Goal: Information Seeking & Learning: Learn about a topic

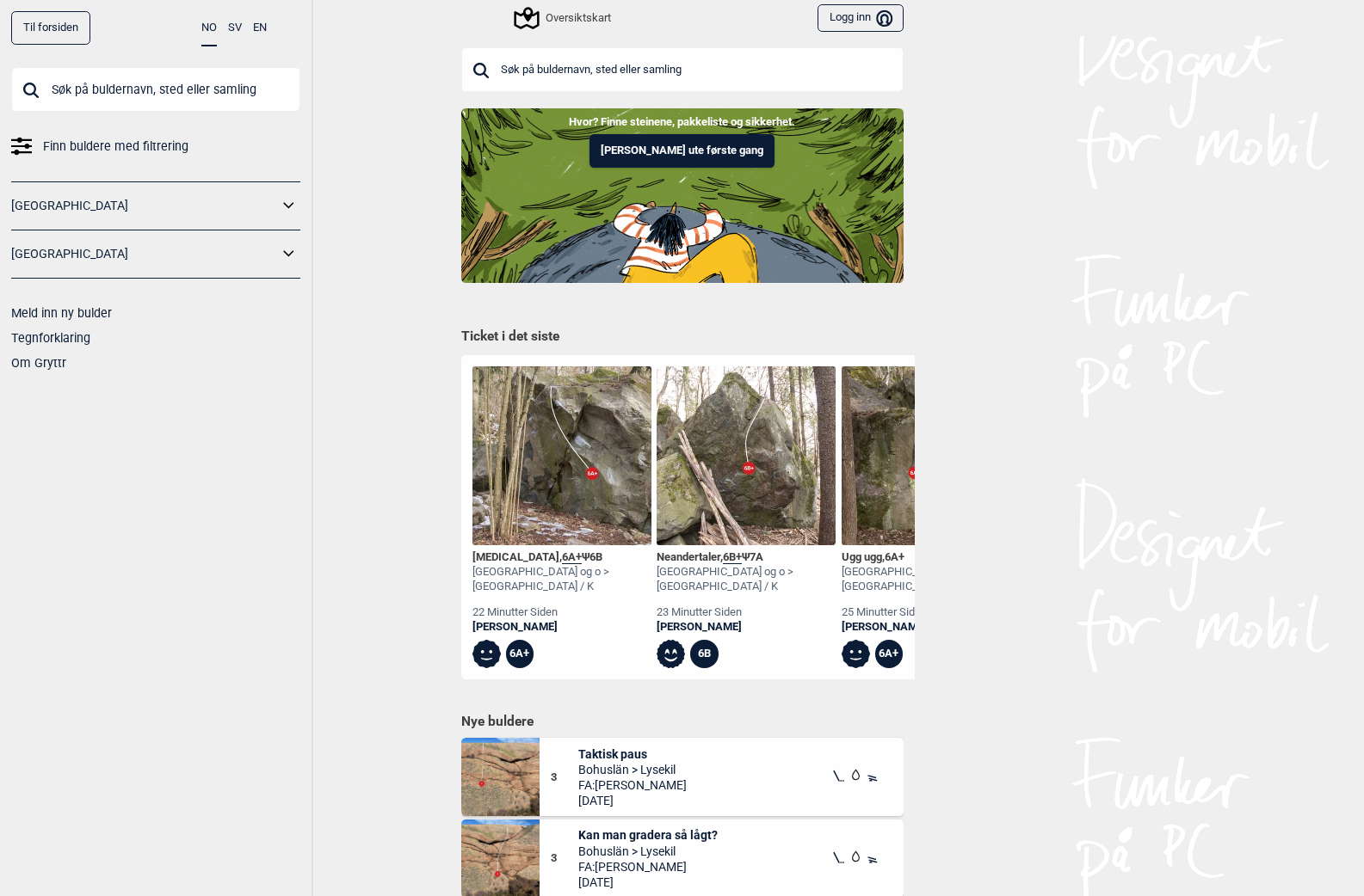
click at [211, 85] on input "text" at bounding box center [156, 90] width 289 height 44
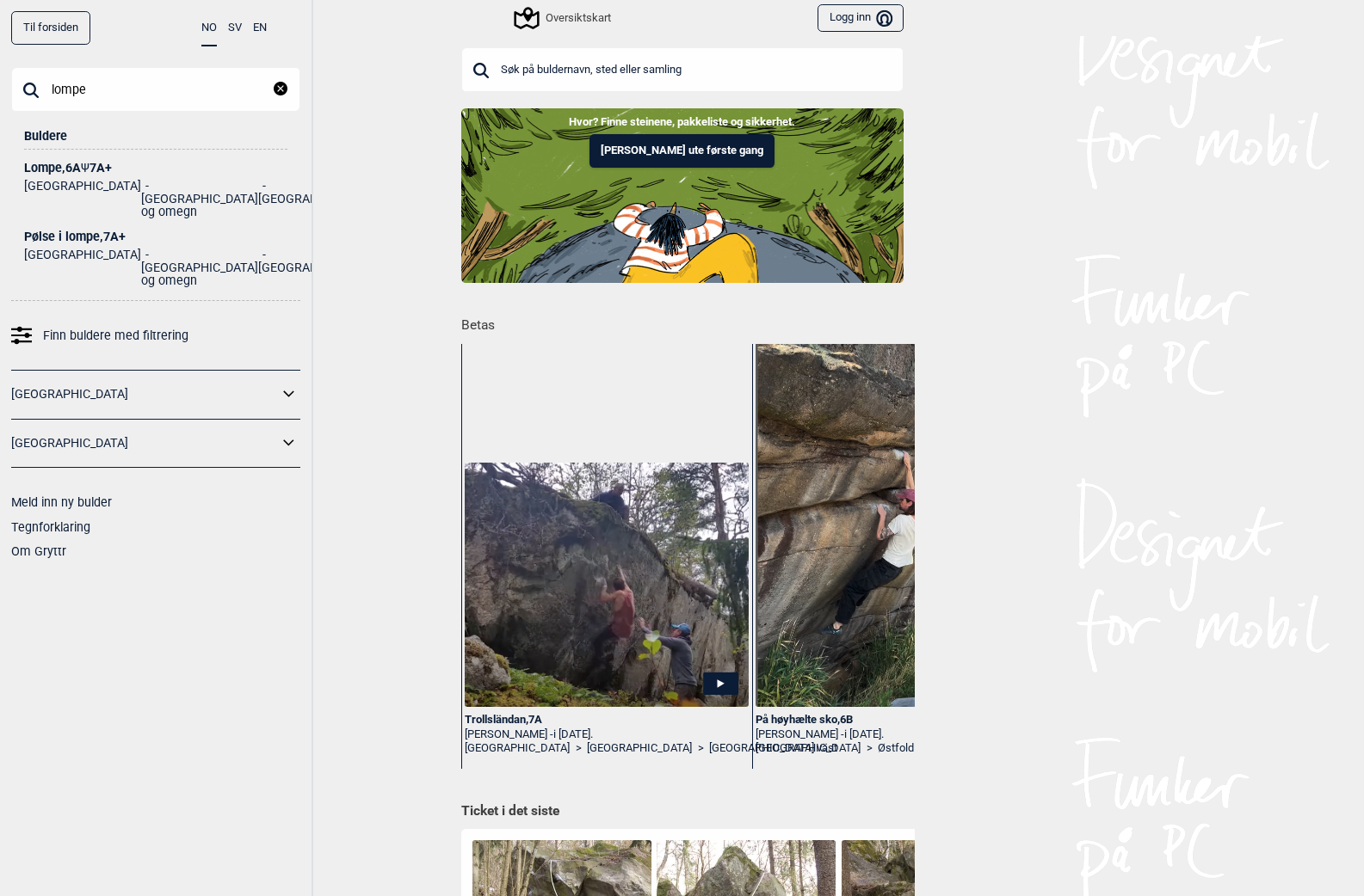
type input "lompe"
click at [141, 193] on li "[GEOGRAPHIC_DATA] og omegn" at bounding box center [200, 200] width 117 height 39
click at [88, 168] on span "Ψ" at bounding box center [85, 168] width 9 height 14
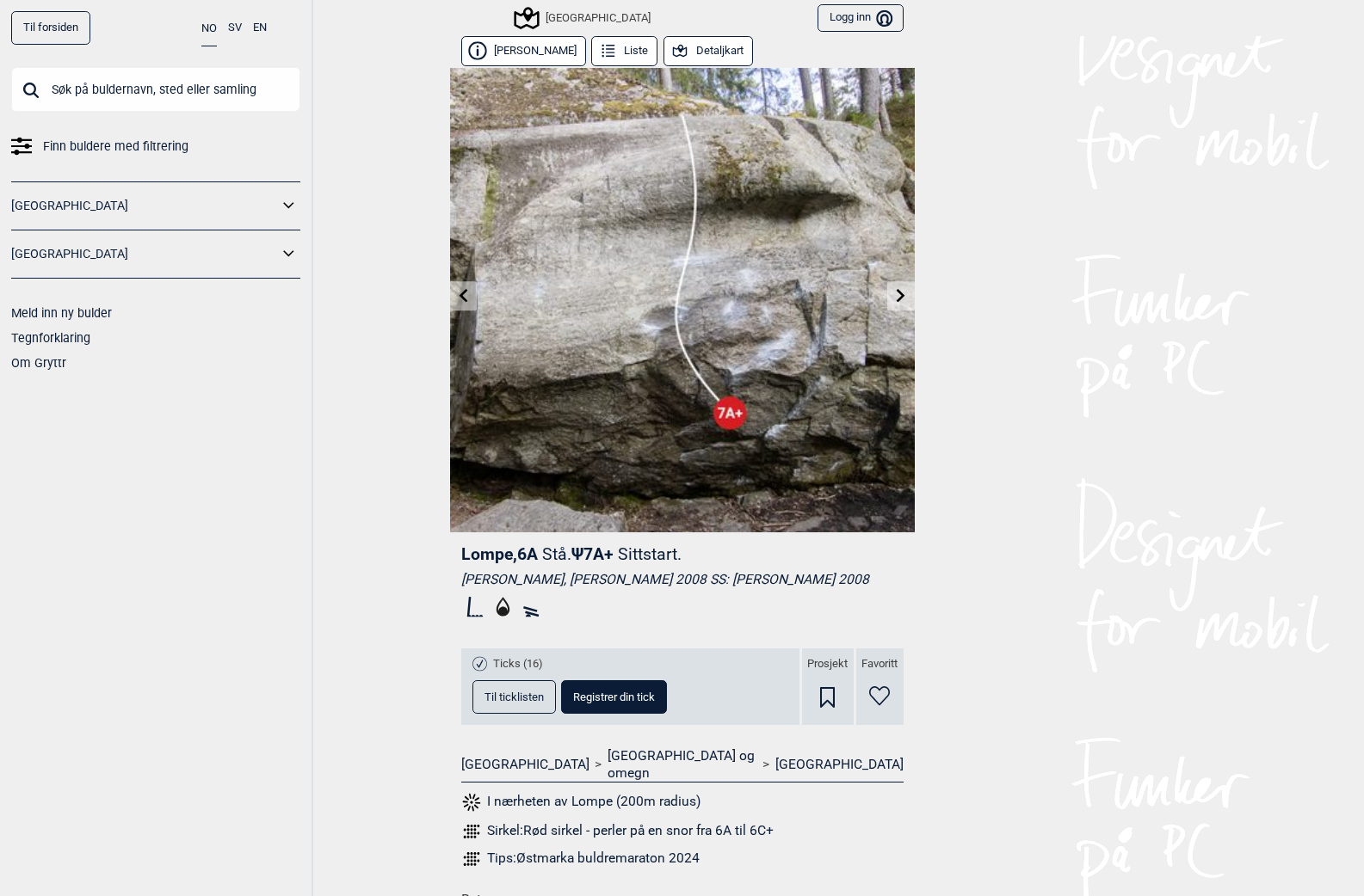
click at [520, 704] on button "Til ticklisten" at bounding box center [514, 697] width 83 height 34
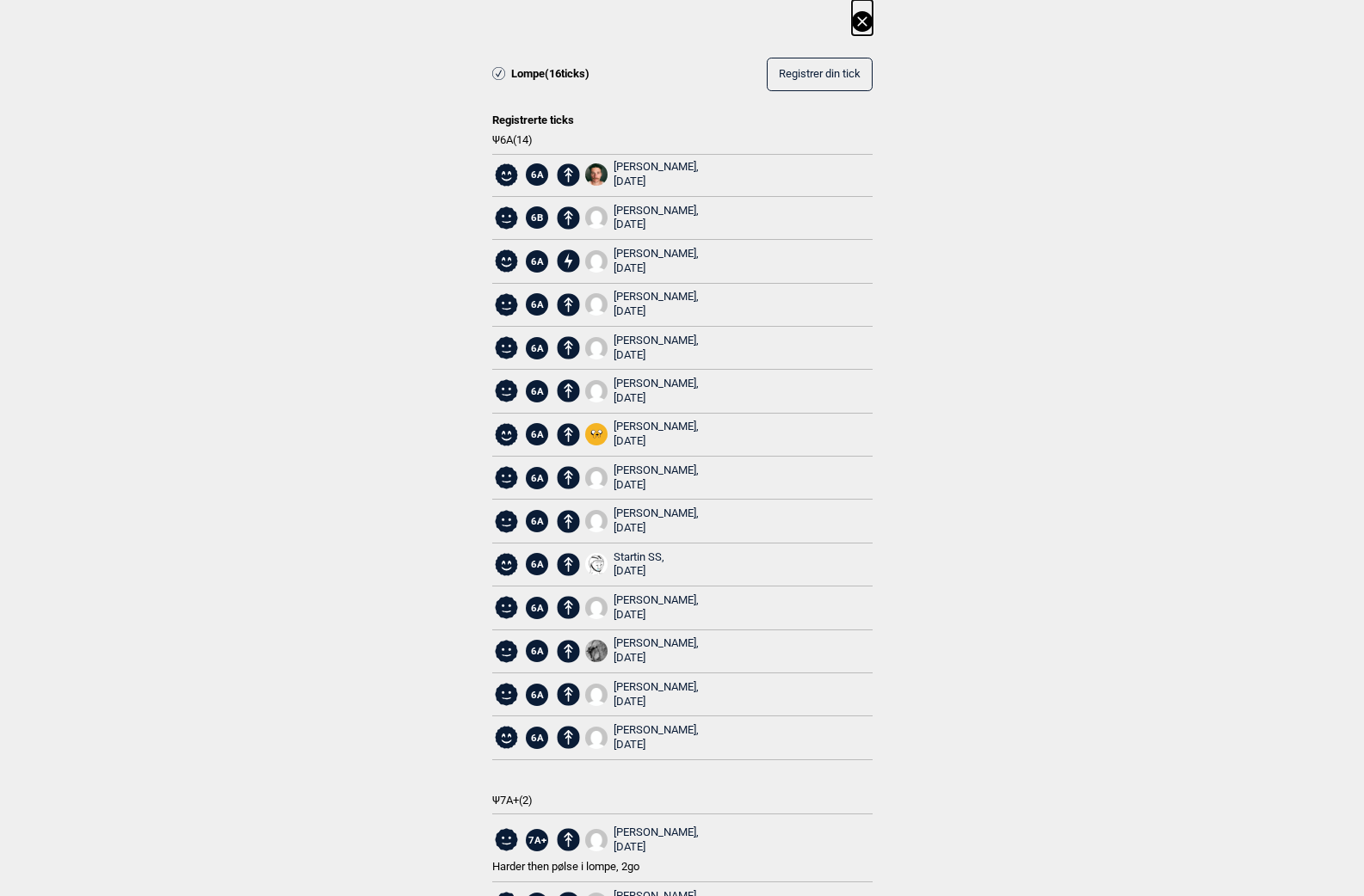
click at [854, 21] on icon at bounding box center [862, 21] width 20 height 20
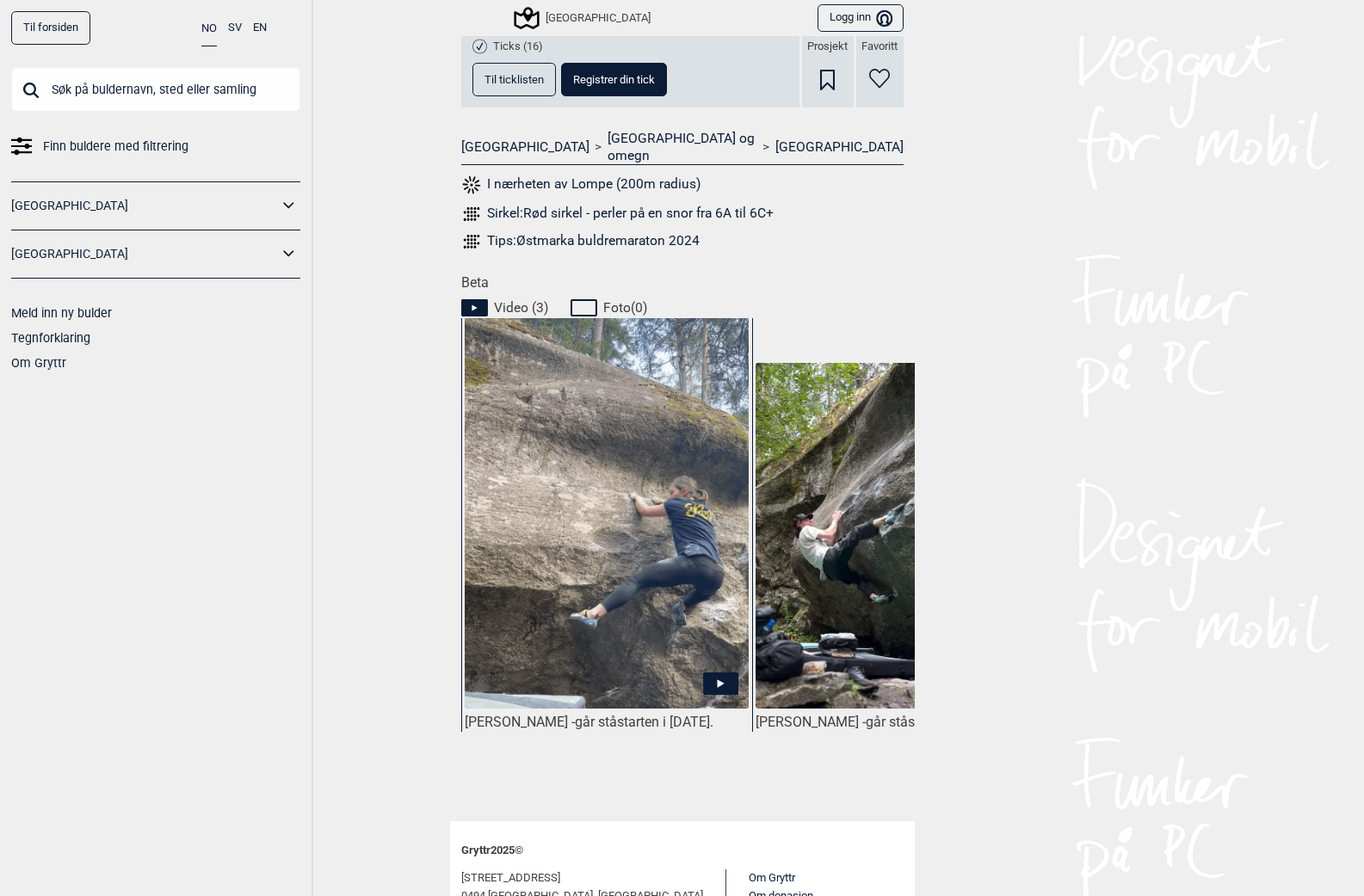
scroll to position [688, 0]
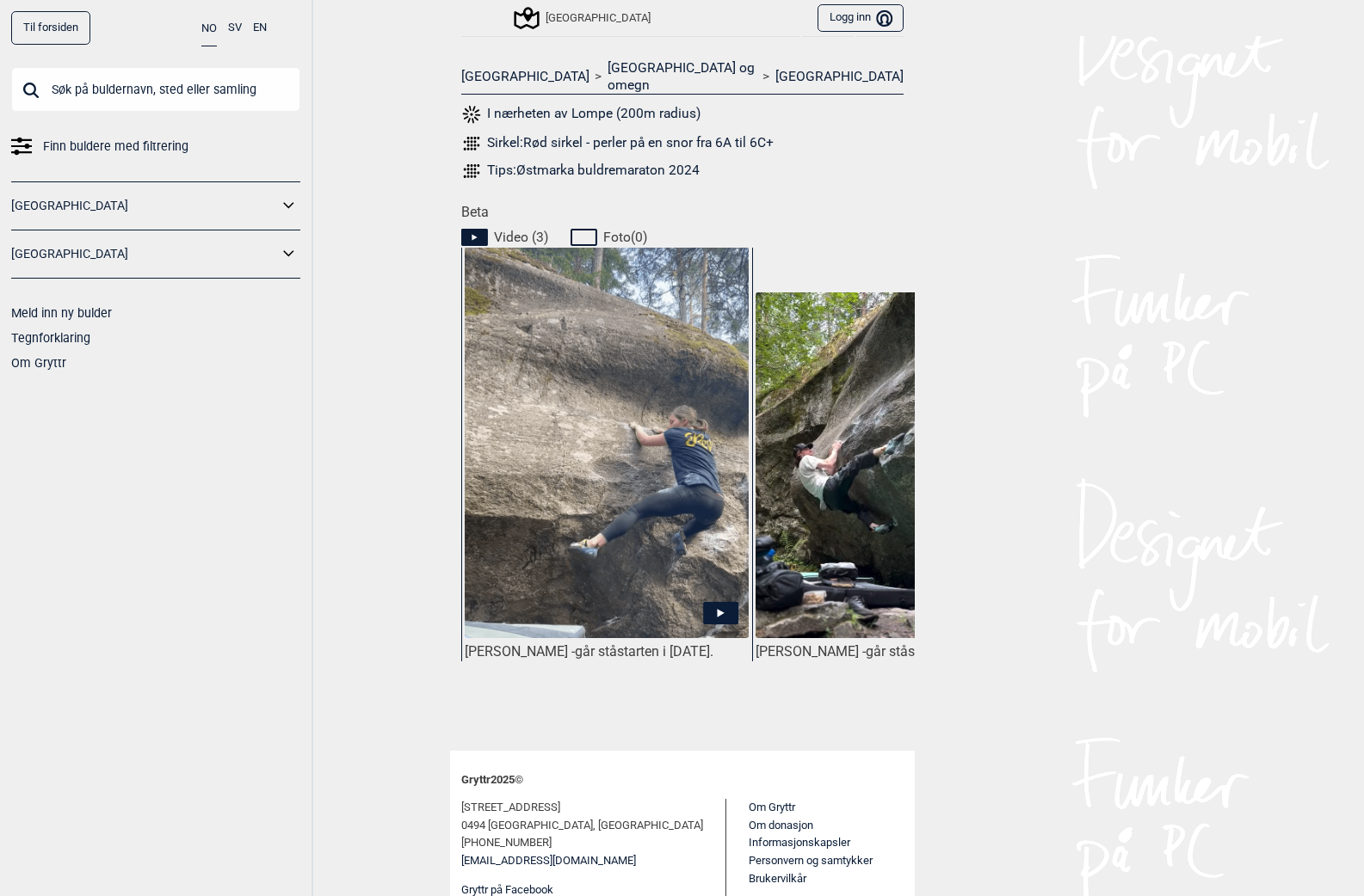
click at [186, 82] on input "text" at bounding box center [156, 90] width 289 height 44
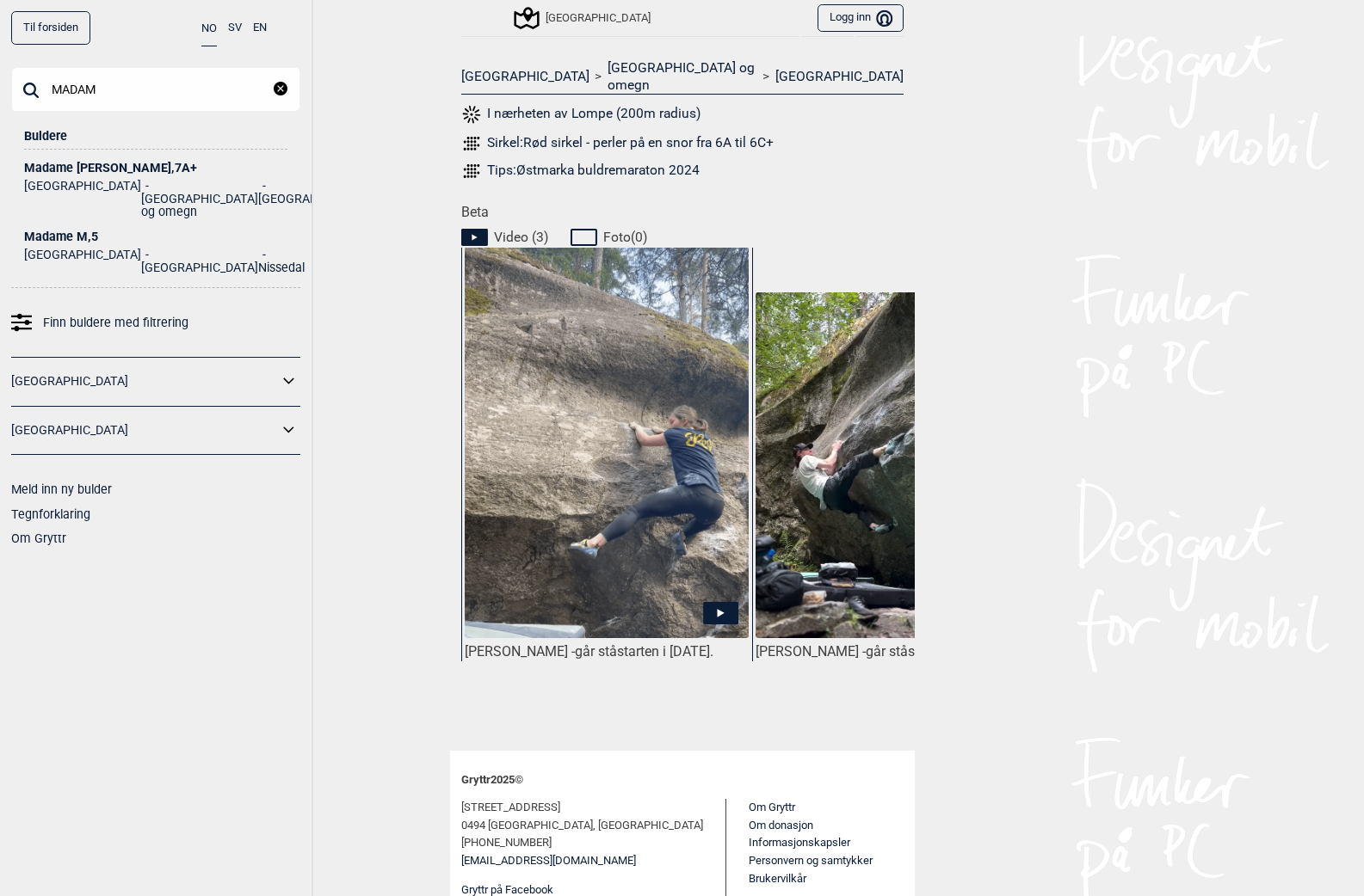
type input "MADAM"
click at [103, 171] on div "Madame Forte , 7A+" at bounding box center [155, 168] width 264 height 13
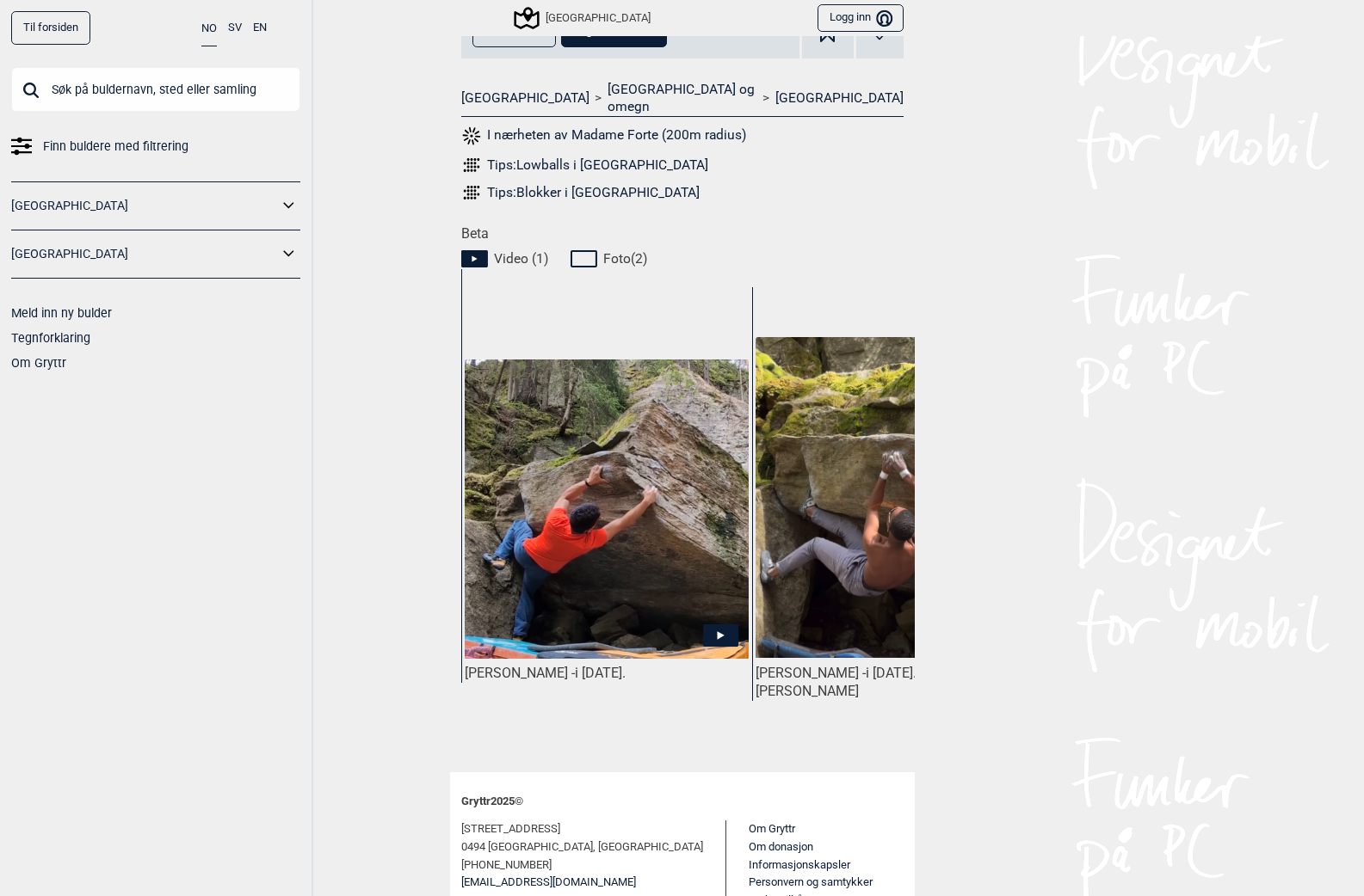
click at [729, 624] on icon at bounding box center [721, 634] width 35 height 22
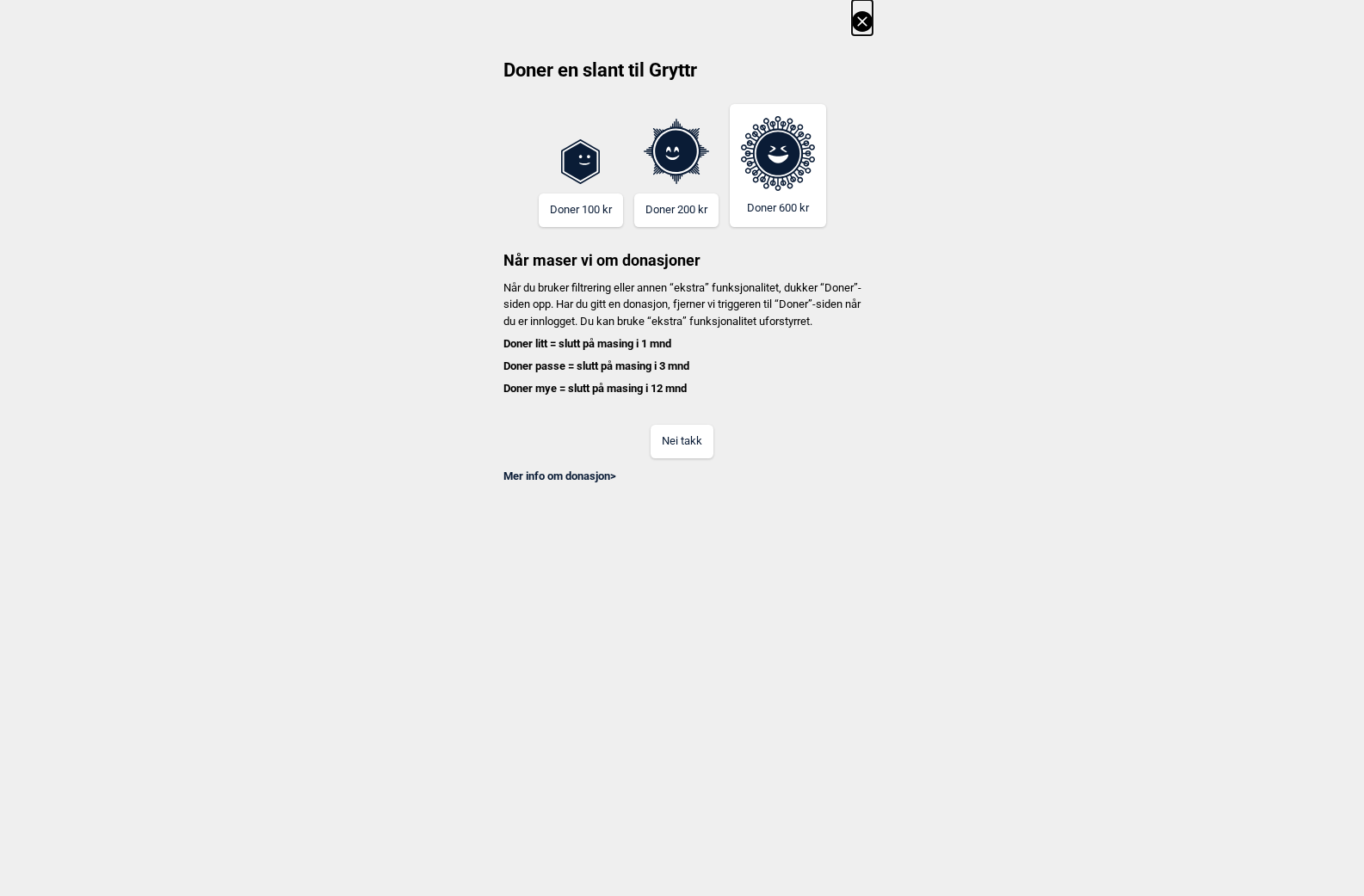
click at [697, 459] on button "Nei takk" at bounding box center [682, 442] width 63 height 34
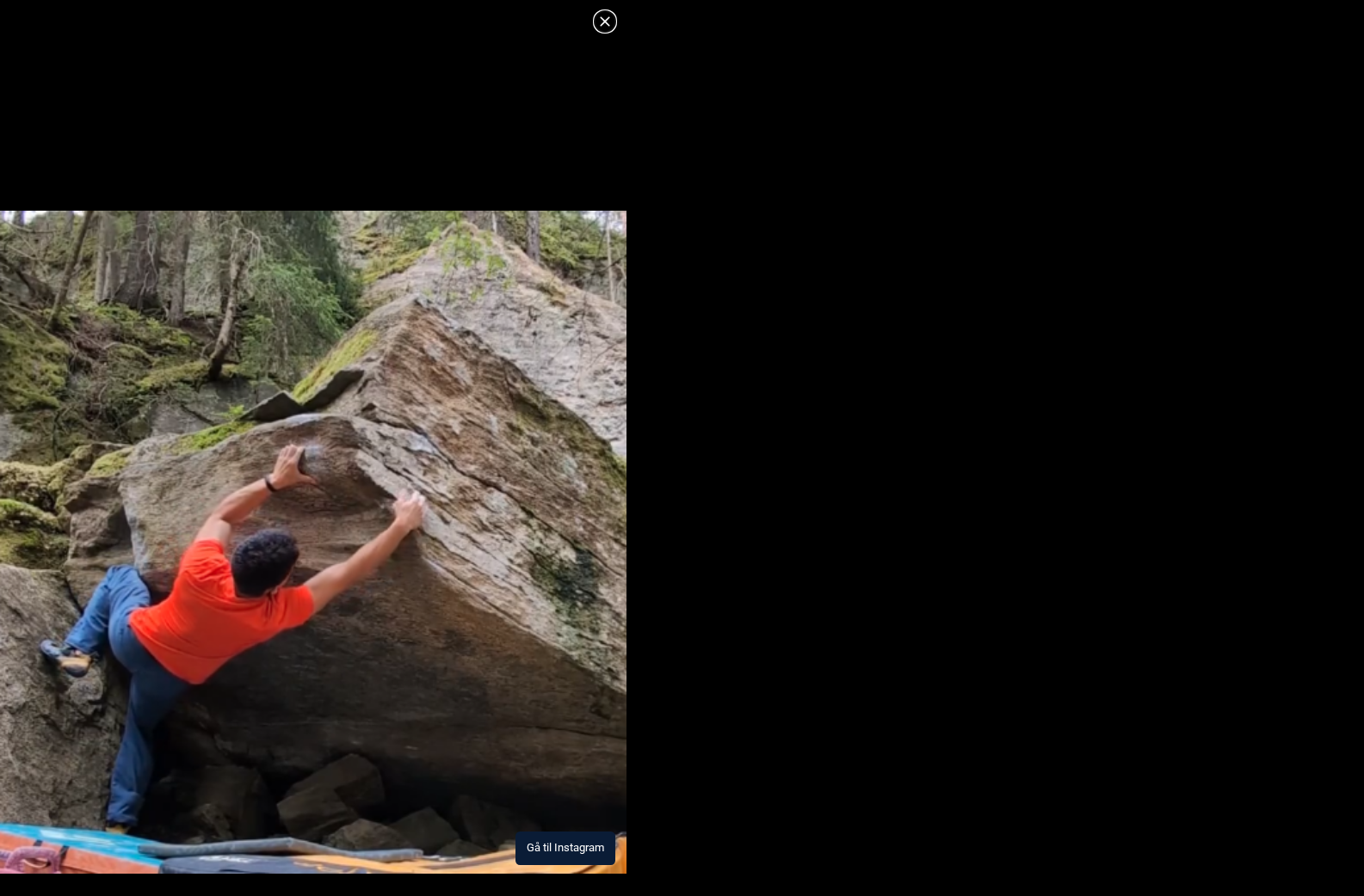
click at [549, 841] on button "Gå til Instagram" at bounding box center [565, 849] width 99 height 34
click at [599, 20] on icon at bounding box center [604, 21] width 20 height 20
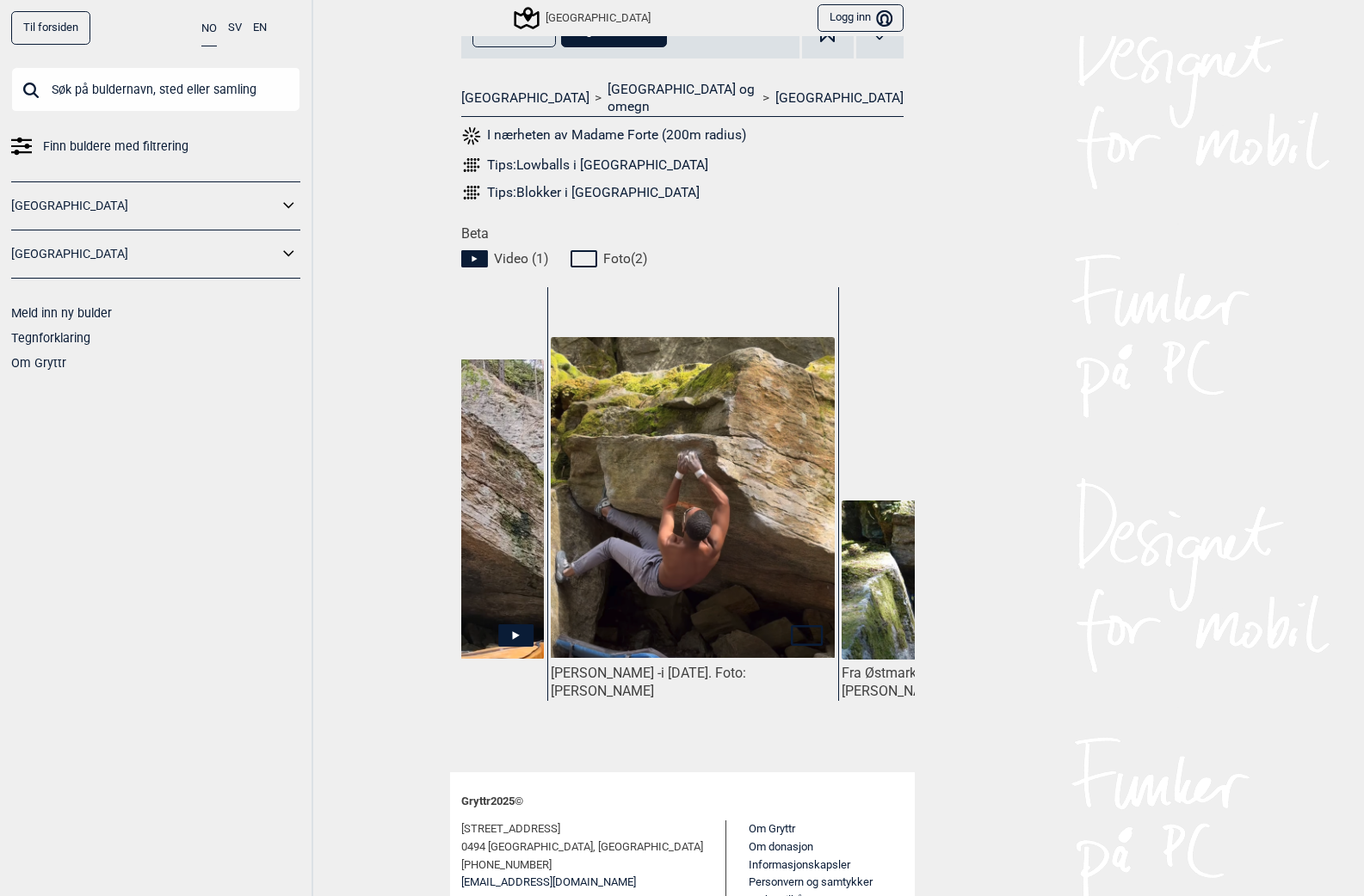
scroll to position [0, 247]
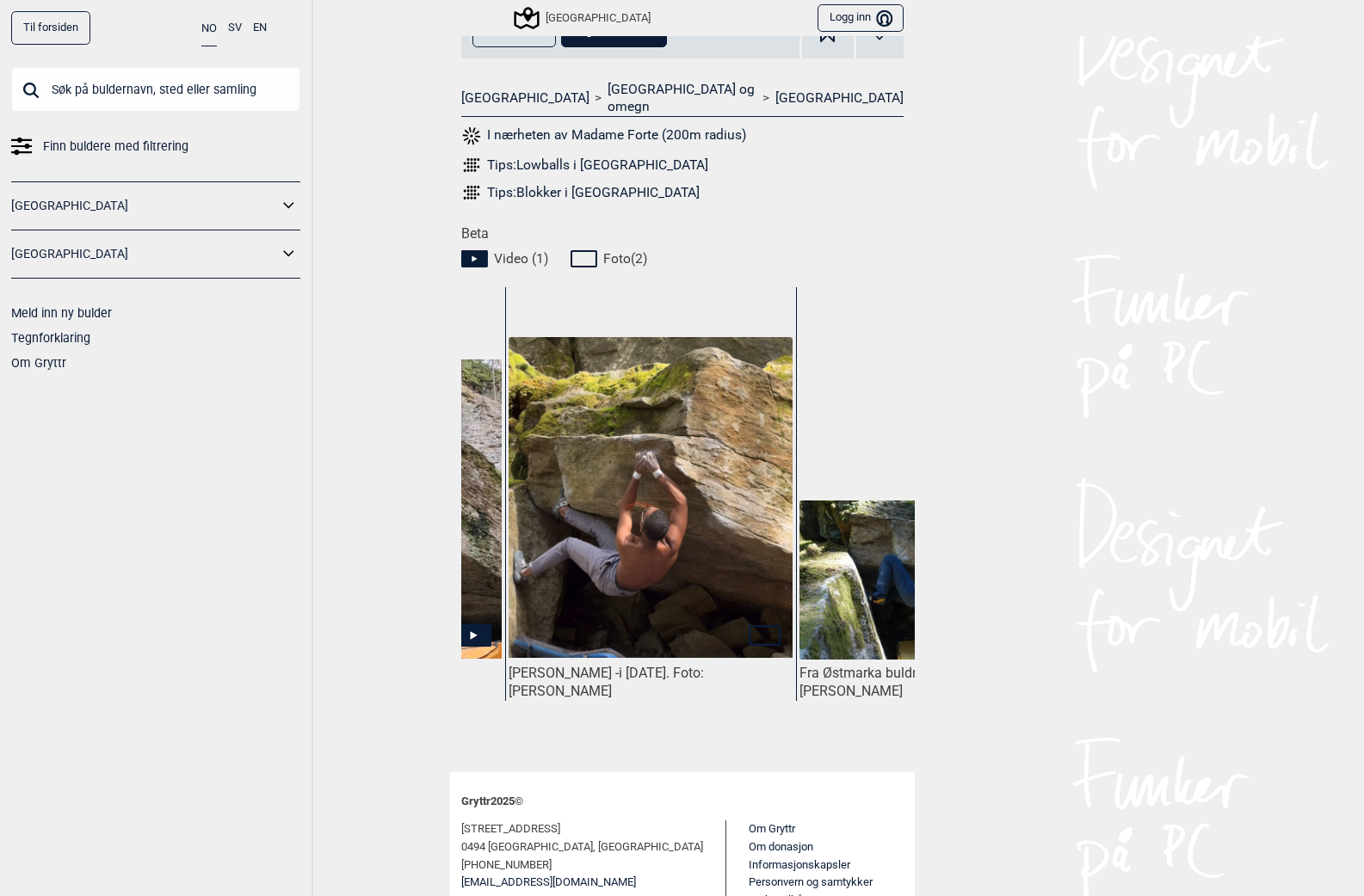
click at [721, 602] on img at bounding box center [650, 498] width 283 height 321
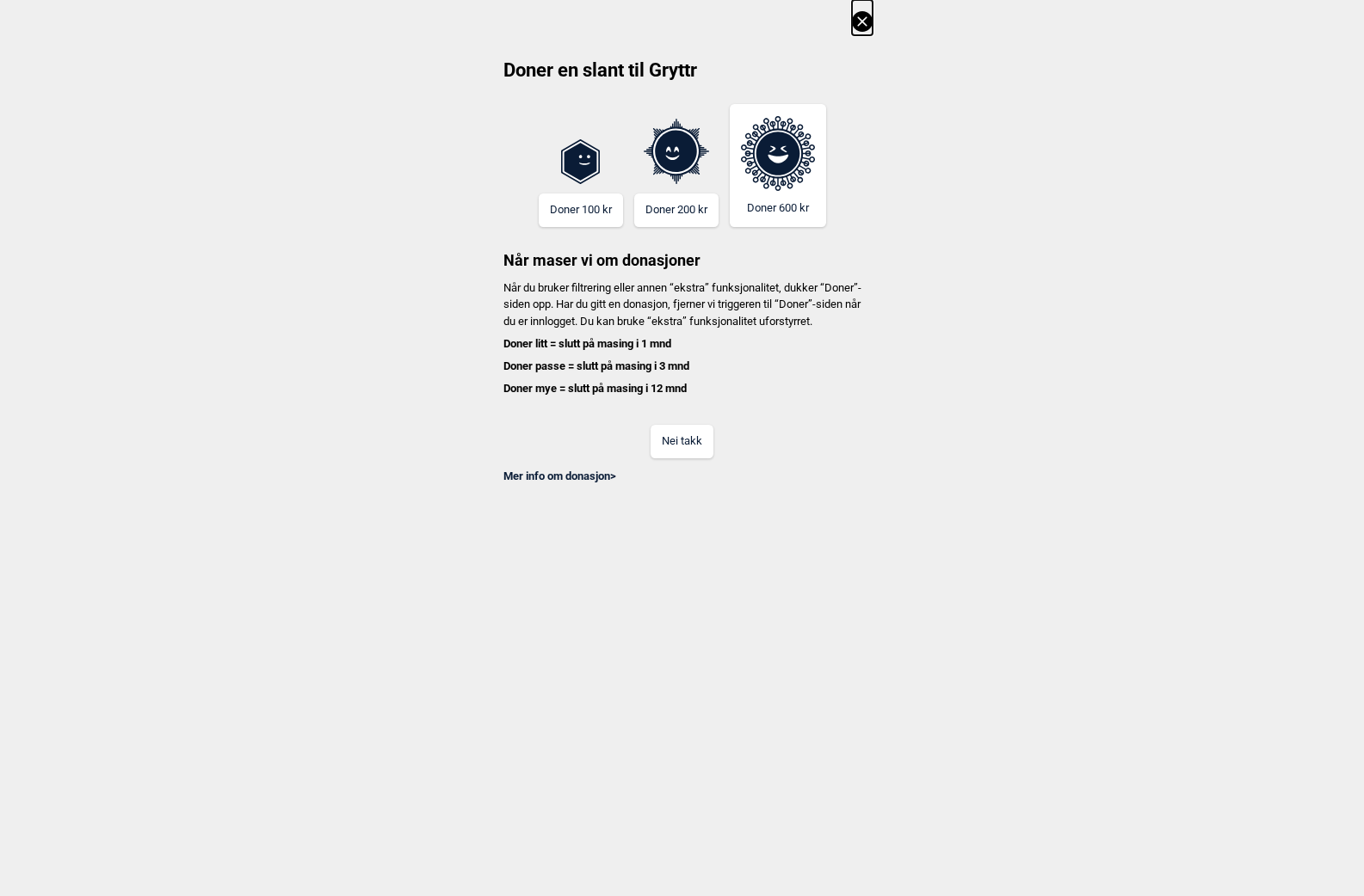
click at [691, 456] on button "Nei takk" at bounding box center [682, 442] width 63 height 34
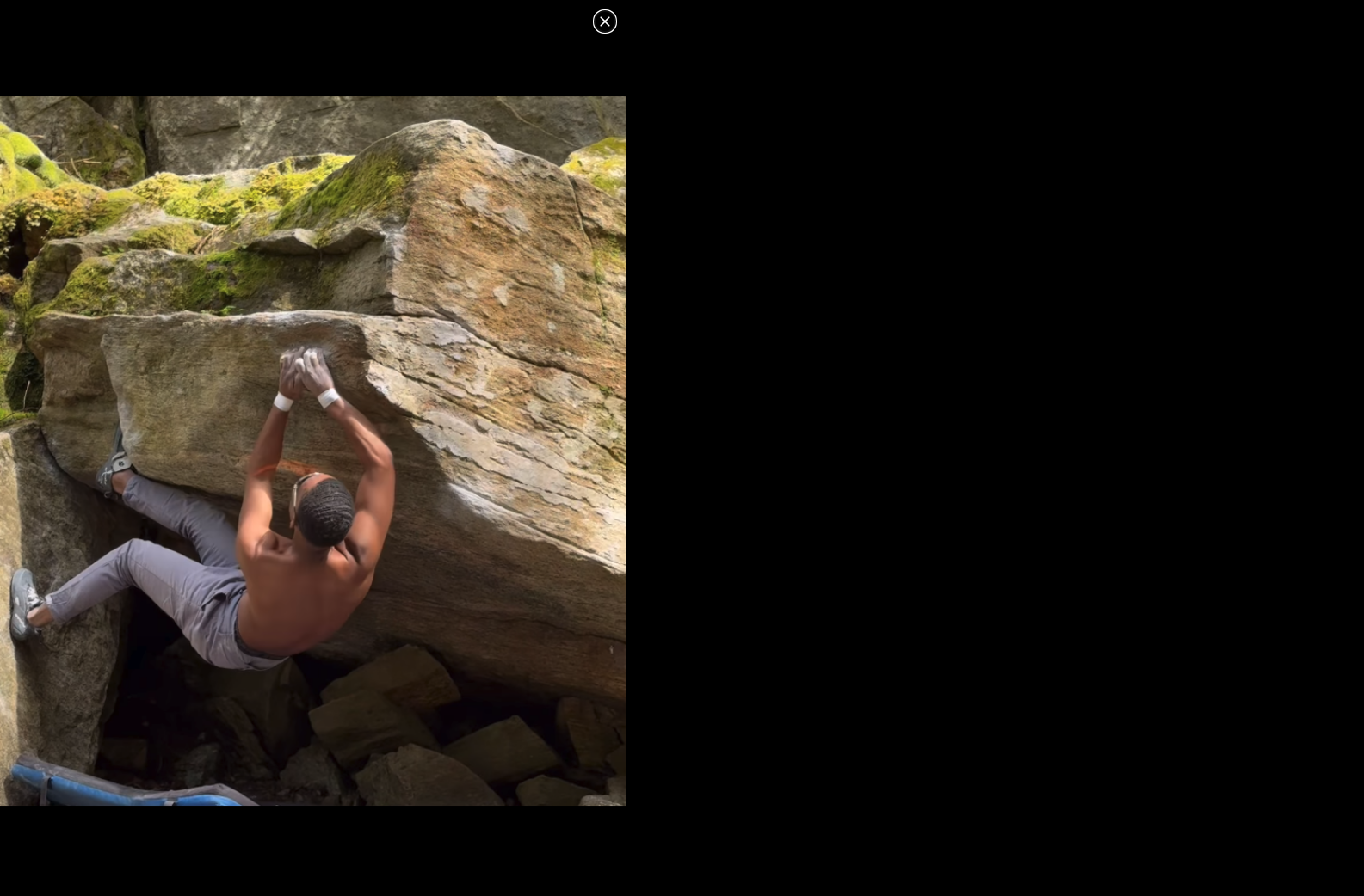
click at [514, 523] on img at bounding box center [313, 452] width 627 height 710
click at [607, 21] on icon at bounding box center [604, 21] width 20 height 20
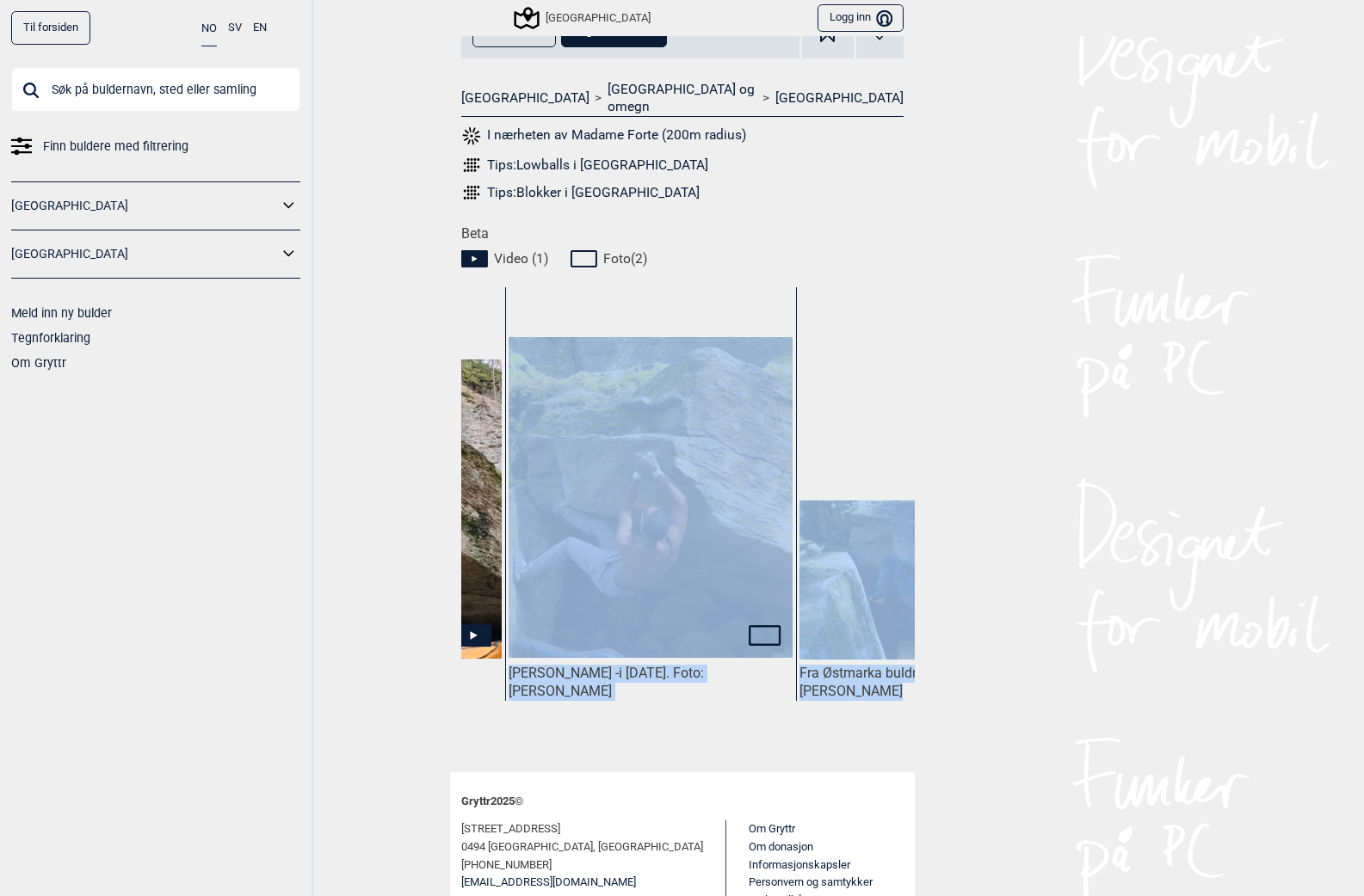
drag, startPoint x: 735, startPoint y: 742, endPoint x: 817, endPoint y: 730, distance: 82.9
click at [817, 730] on div "Madame [PERSON_NAME] , 7A+ Start med hendene i sprekken. Hyllen på kortveggen e…" at bounding box center [682, 76] width 465 height 1393
click at [780, 693] on div "[PERSON_NAME] - i [DATE]. Foto: [PERSON_NAME]" at bounding box center [650, 528] width 291 height 481
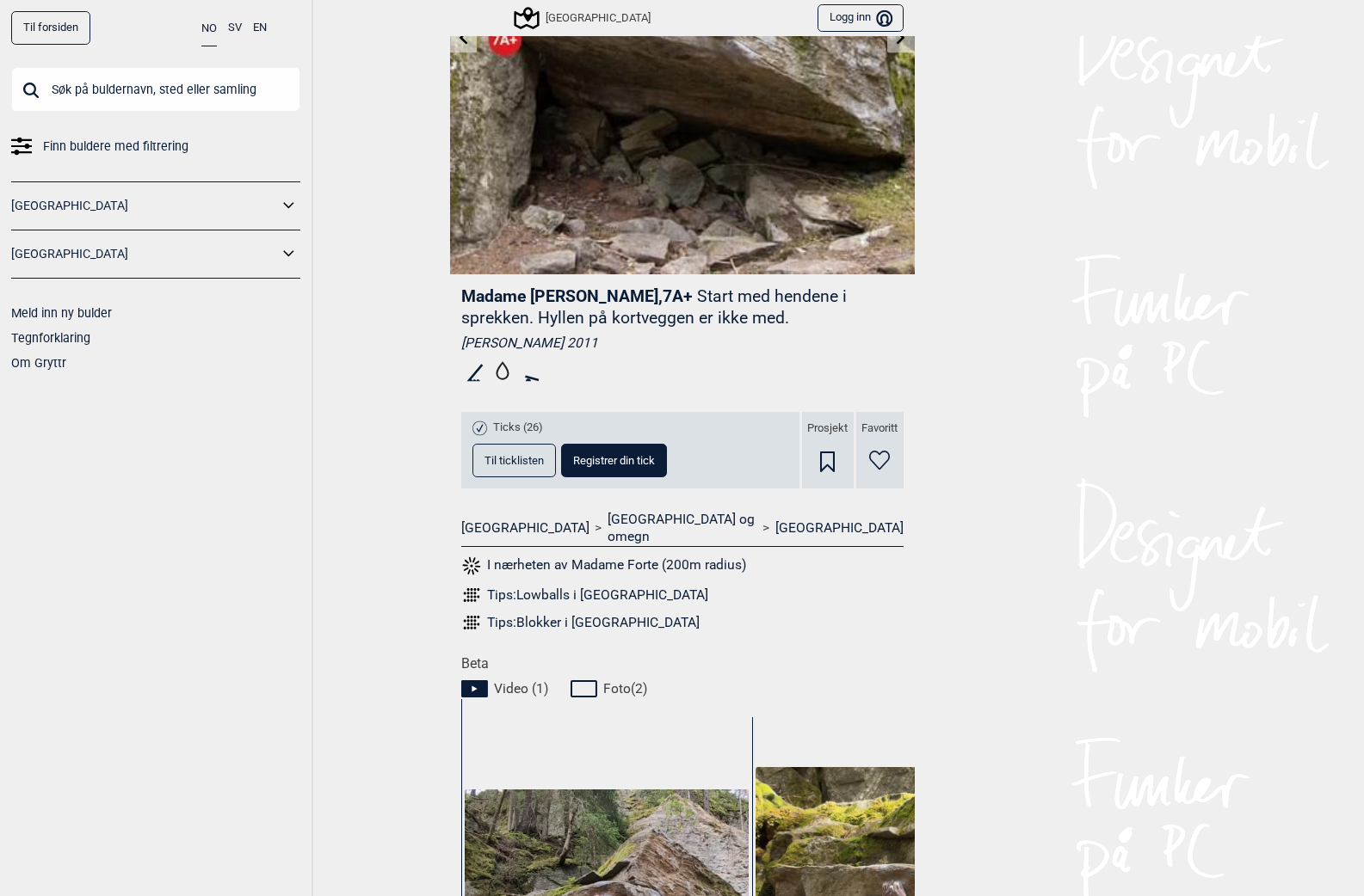
scroll to position [0, 0]
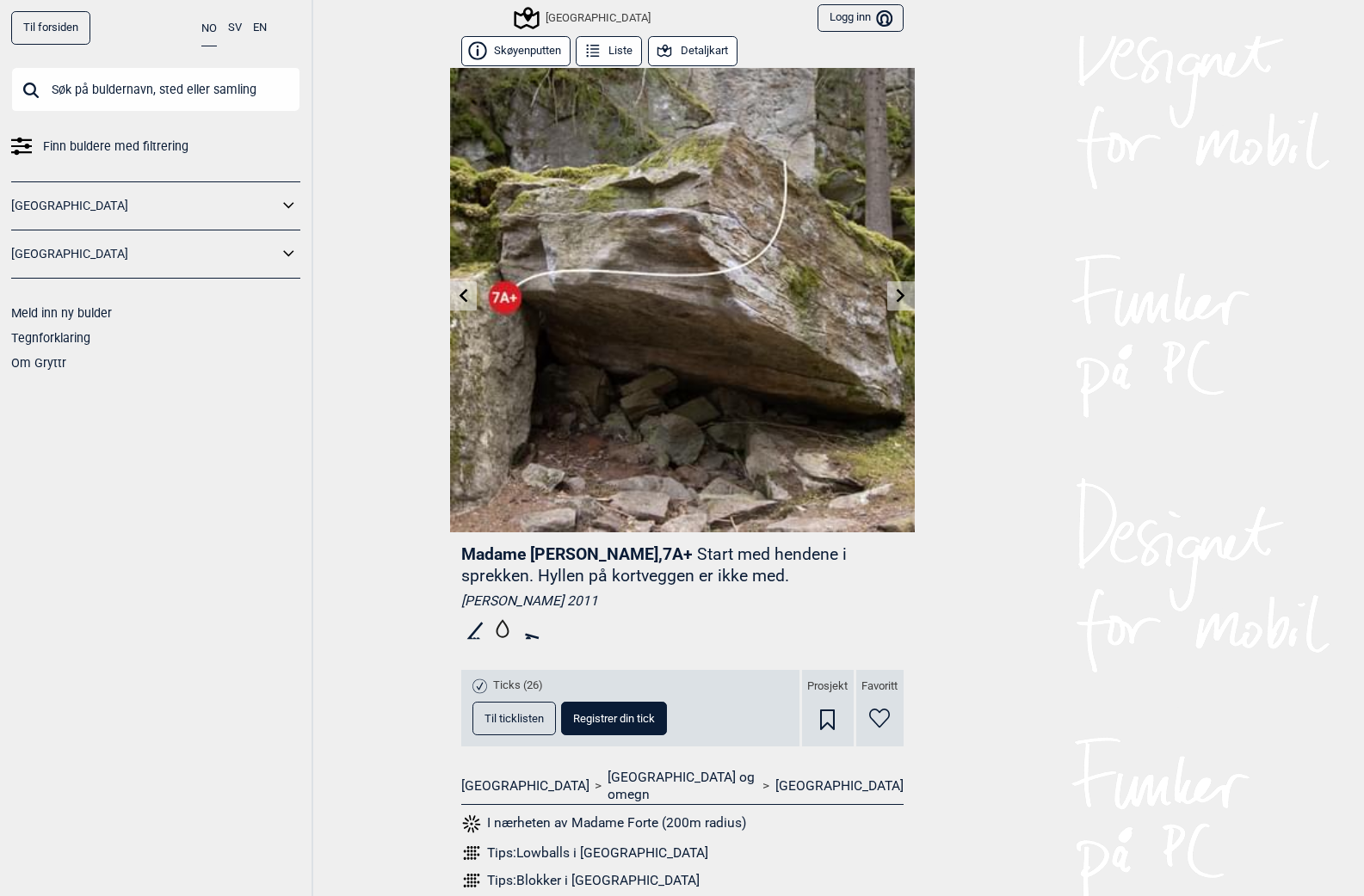
click at [450, 295] on link at bounding box center [463, 296] width 27 height 28
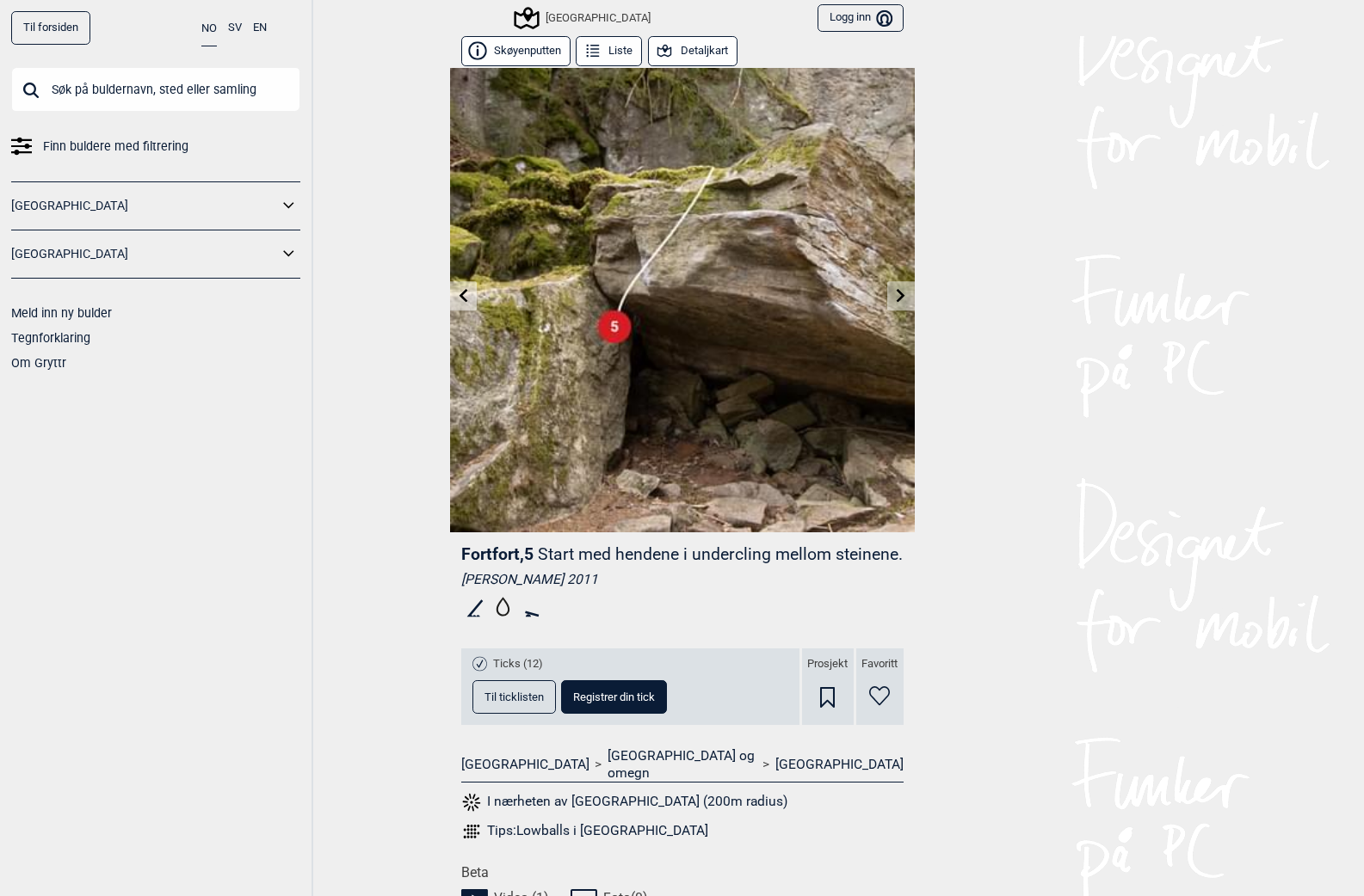
click at [456, 289] on icon at bounding box center [463, 295] width 14 height 14
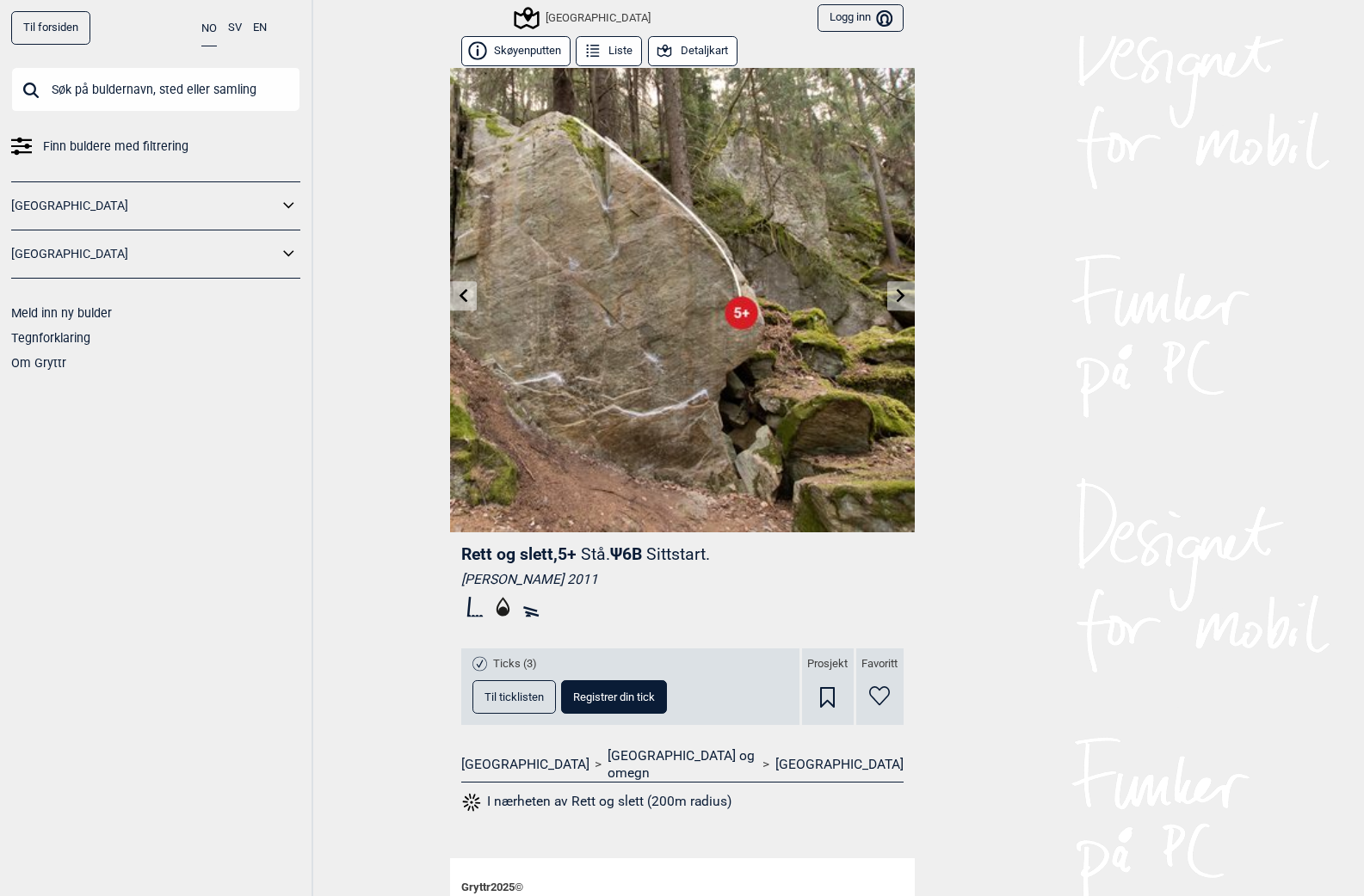
click at [618, 41] on button "Liste" at bounding box center [609, 51] width 67 height 30
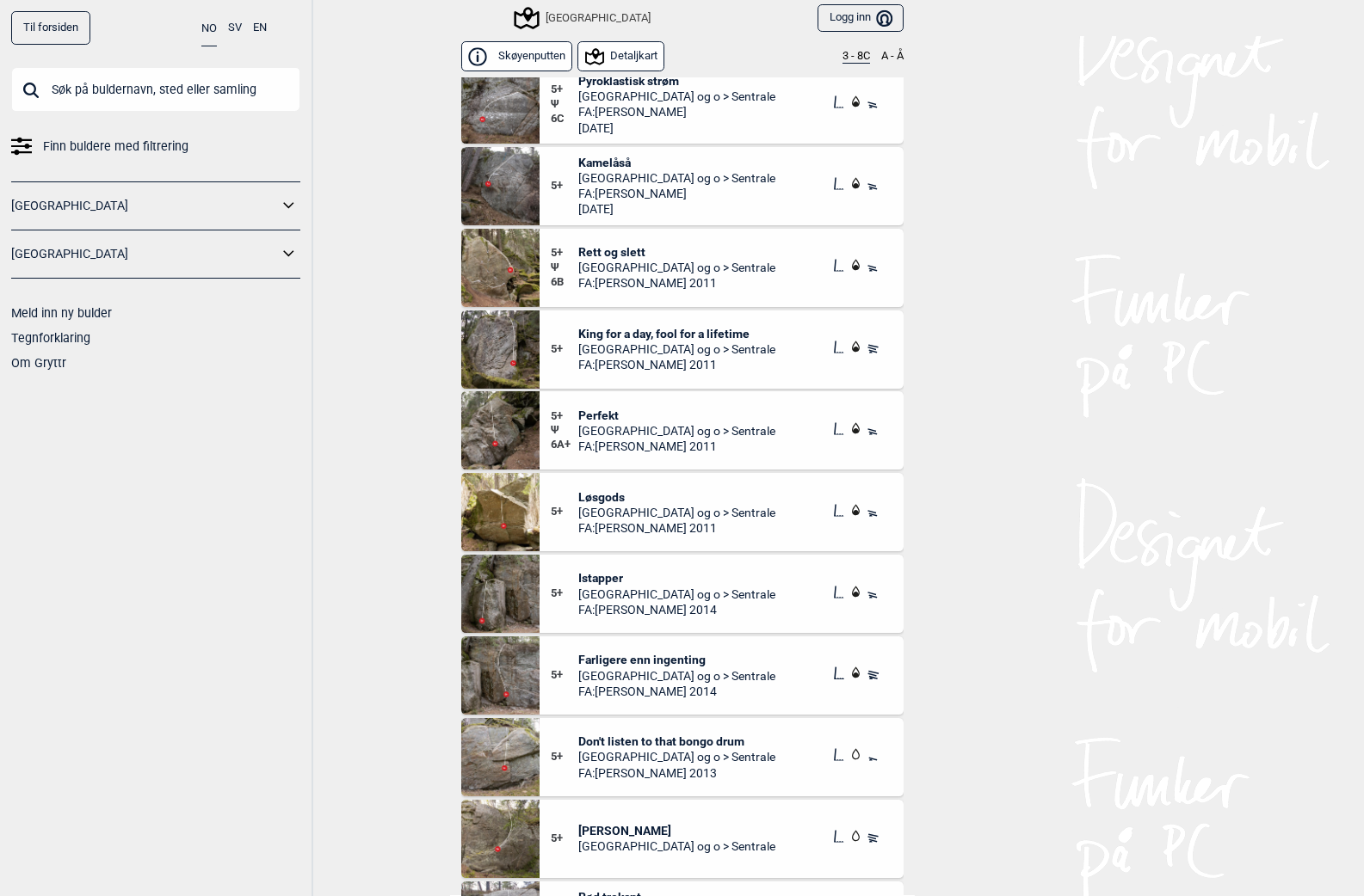
scroll to position [7109, 0]
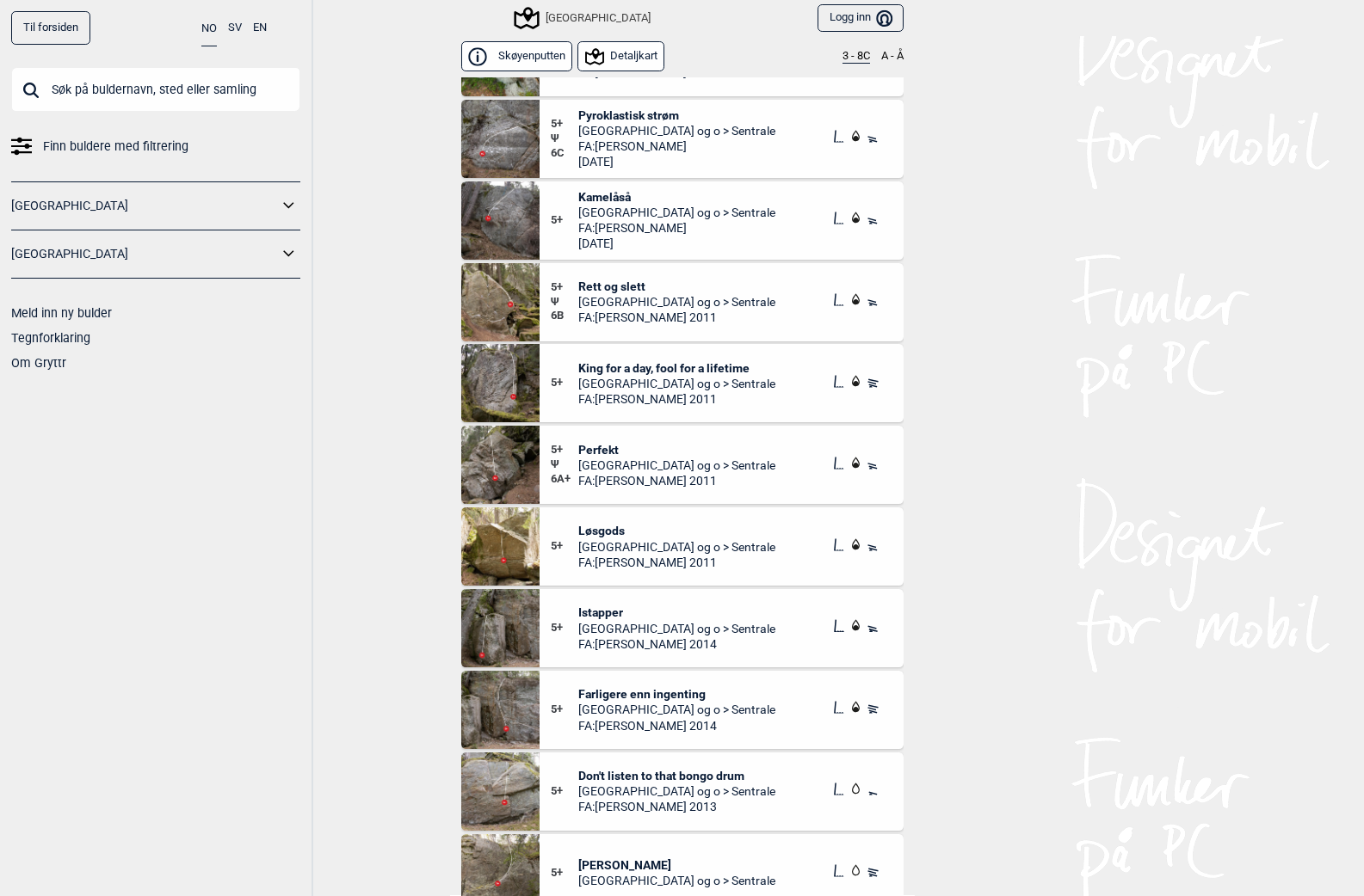
click at [509, 309] on img at bounding box center [501, 303] width 78 height 78
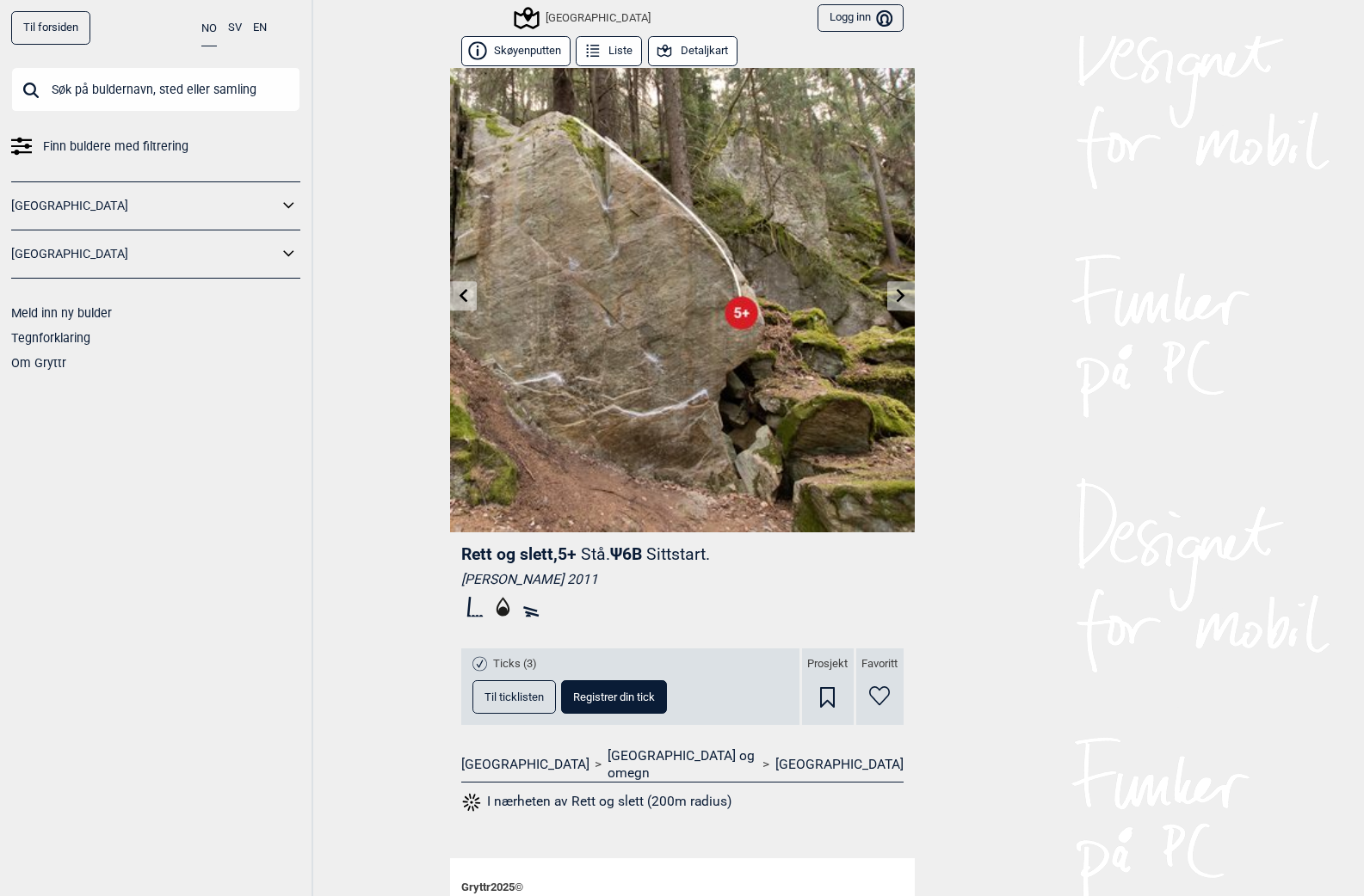
click at [902, 295] on link at bounding box center [901, 296] width 27 height 28
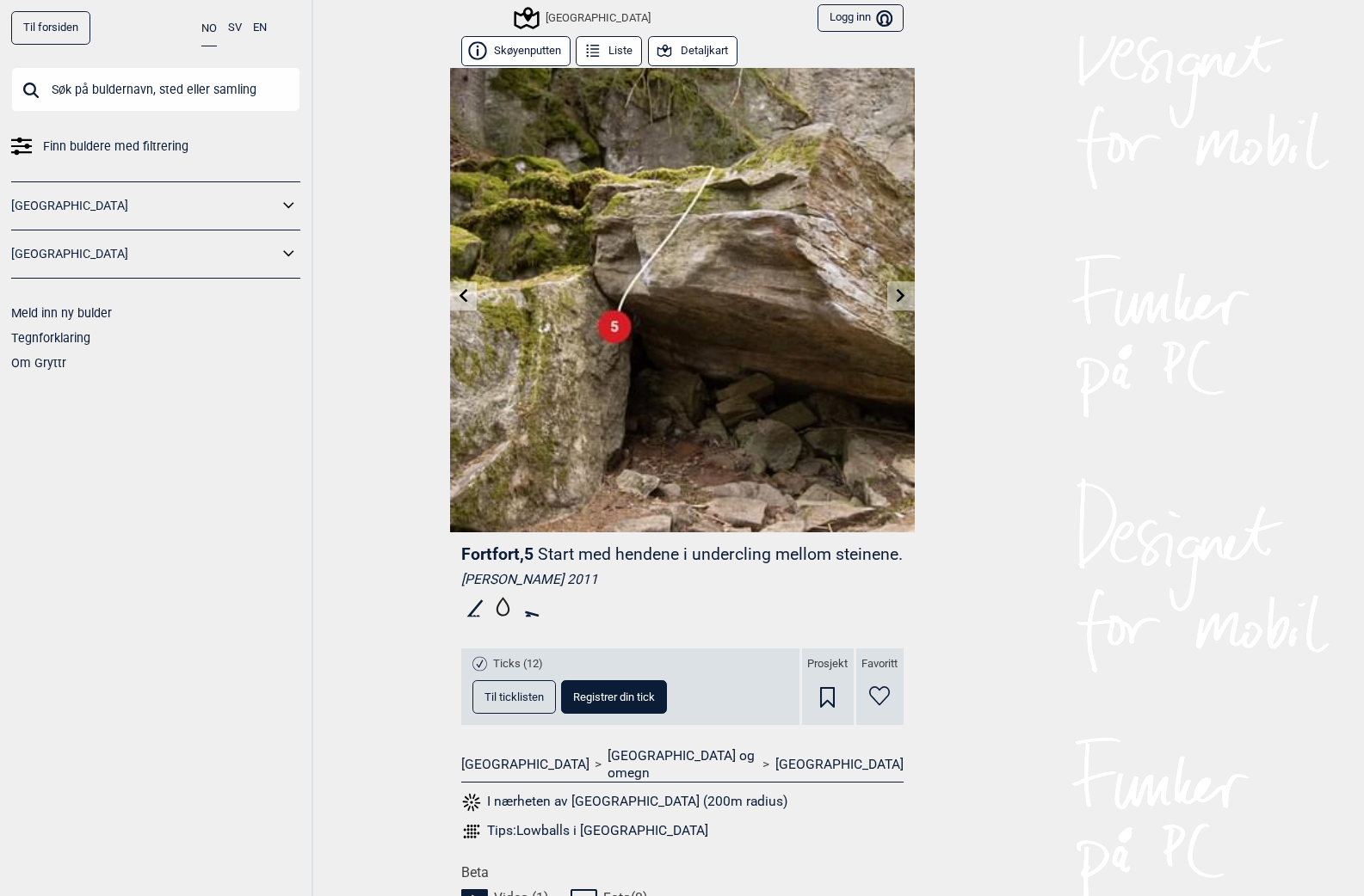
click at [900, 295] on icon at bounding box center [902, 295] width 14 height 14
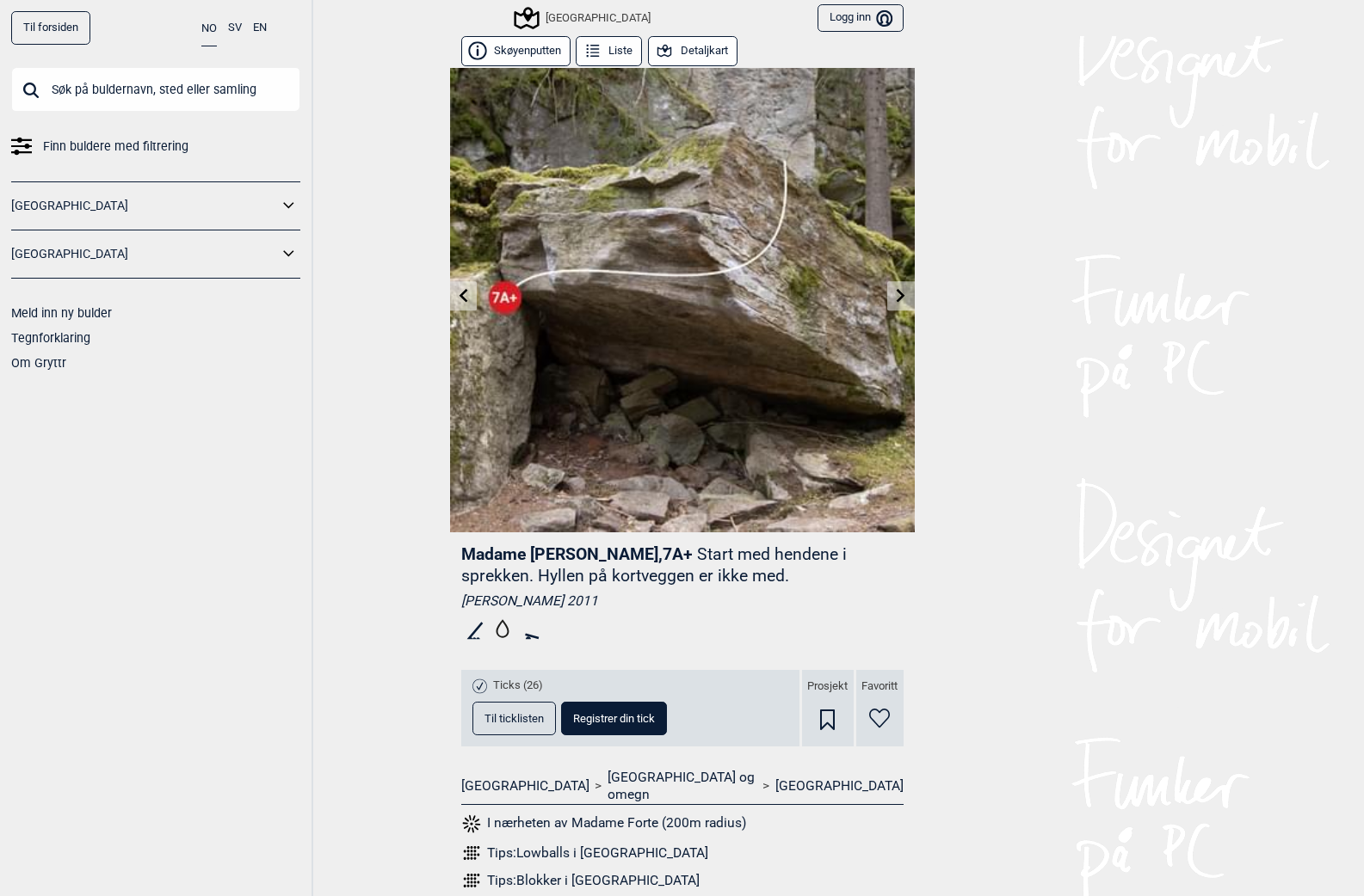
click at [900, 295] on icon at bounding box center [902, 295] width 14 height 14
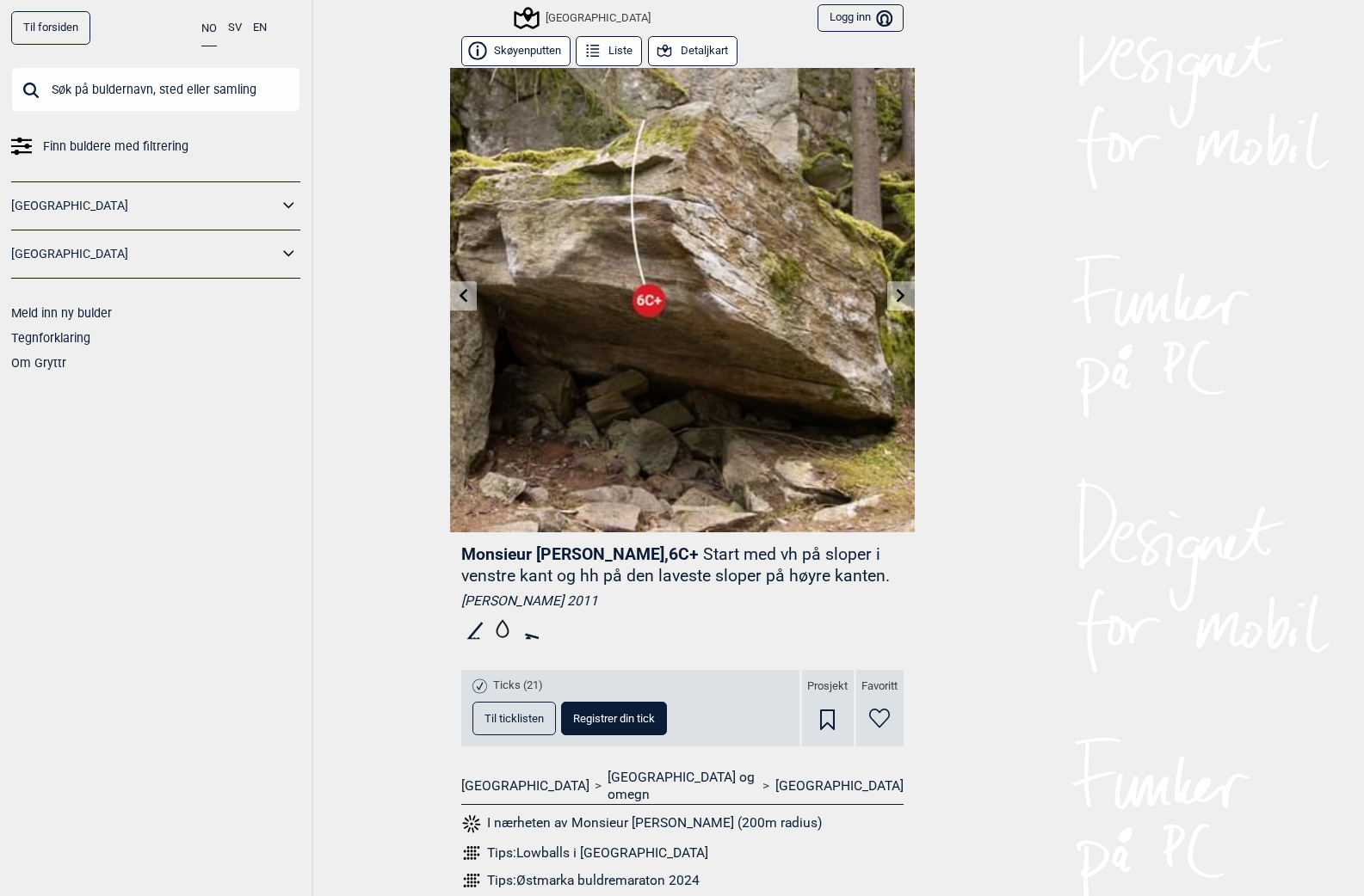
click at [900, 295] on icon at bounding box center [902, 295] width 14 height 14
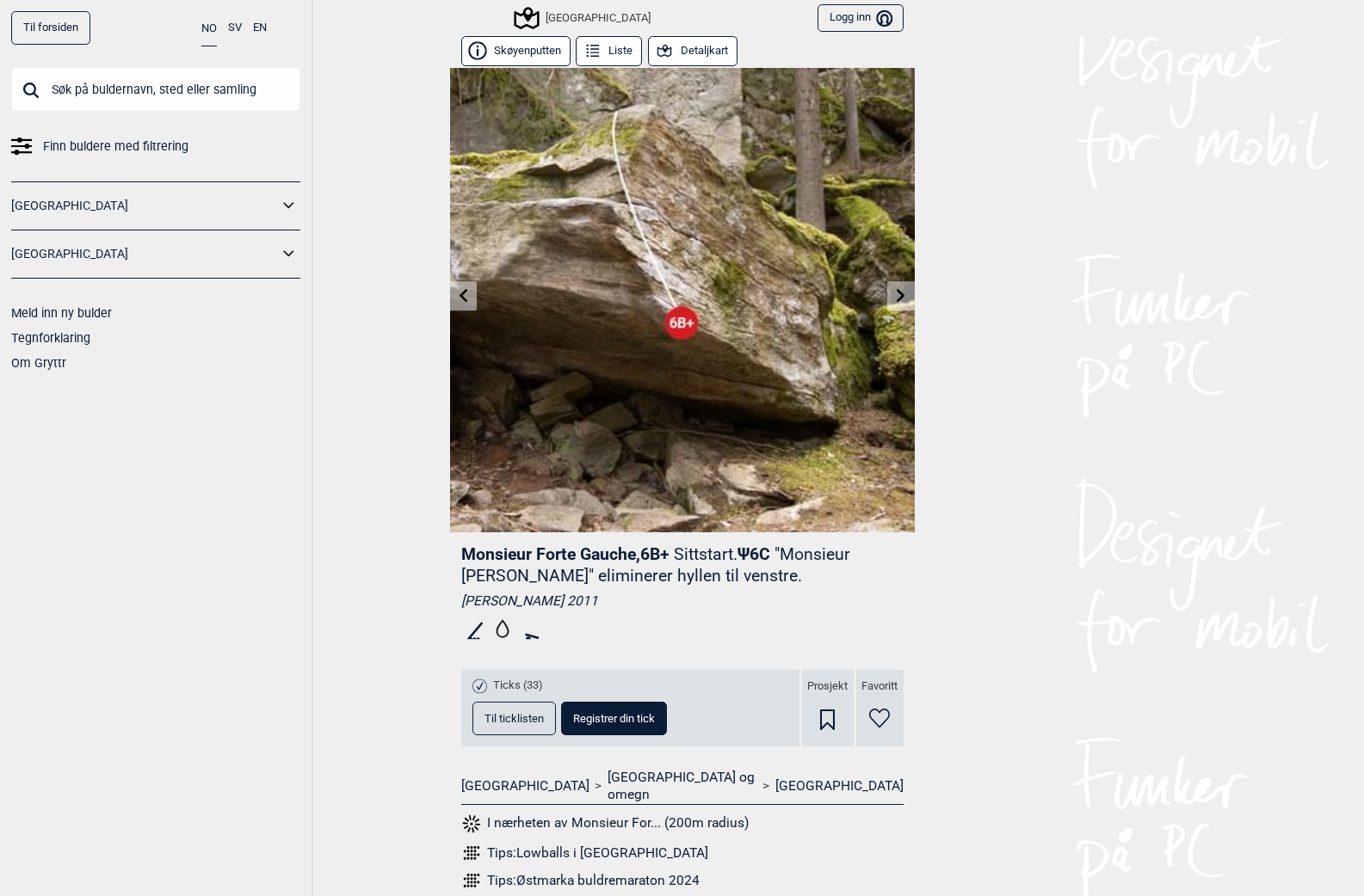
click at [900, 295] on icon at bounding box center [902, 295] width 14 height 14
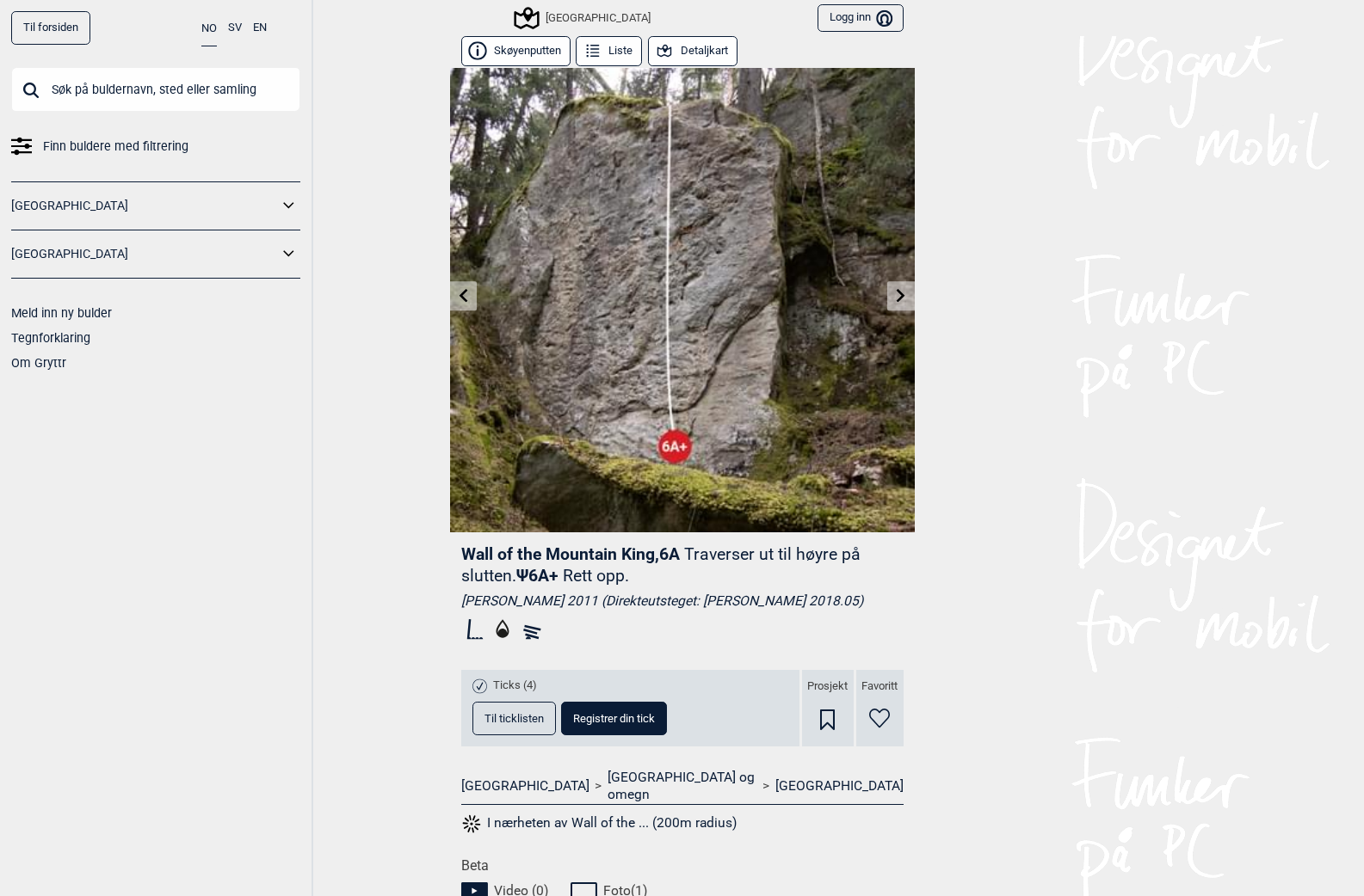
click at [456, 294] on icon at bounding box center [463, 295] width 14 height 14
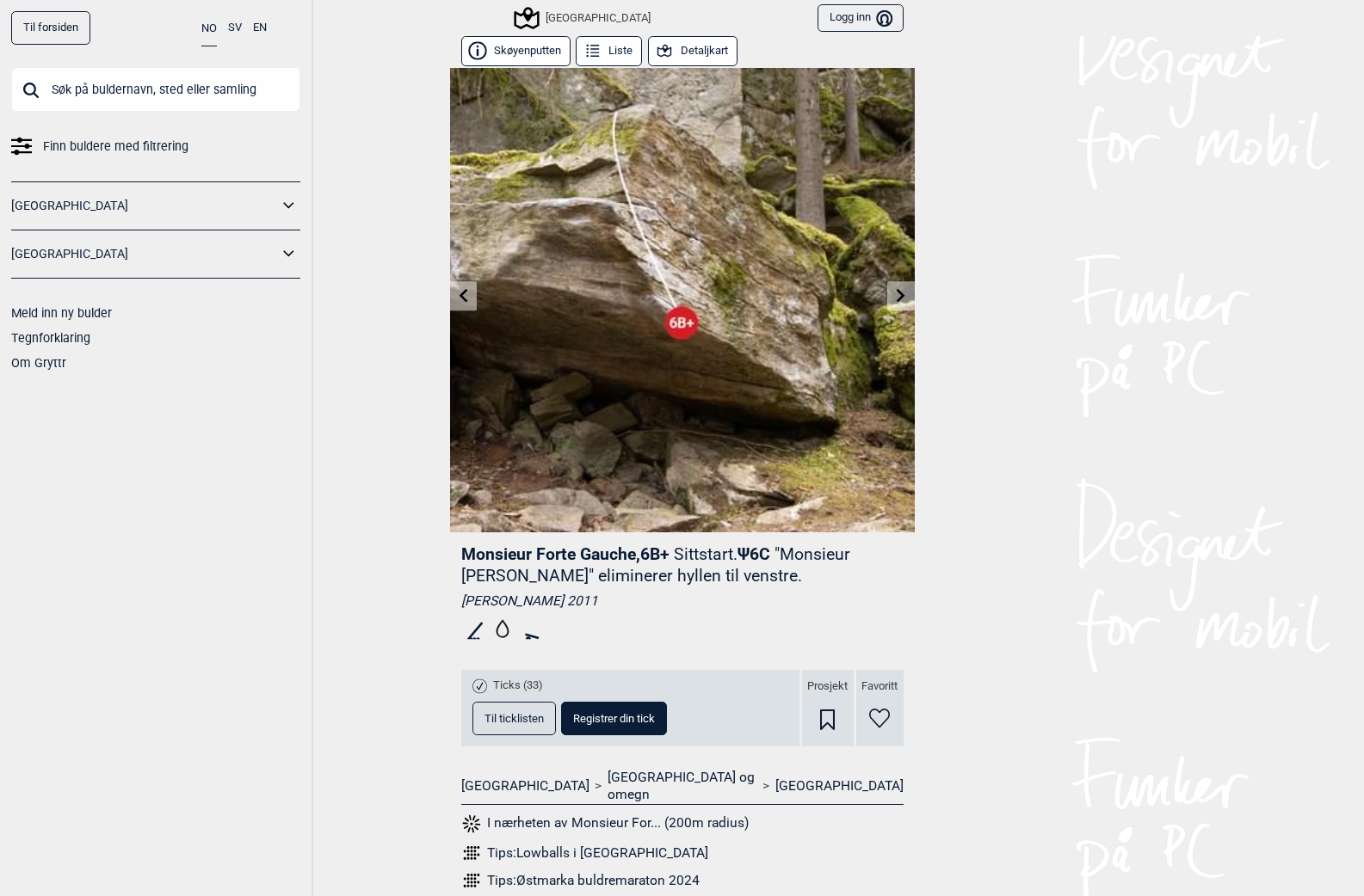
click at [456, 294] on icon at bounding box center [463, 295] width 14 height 14
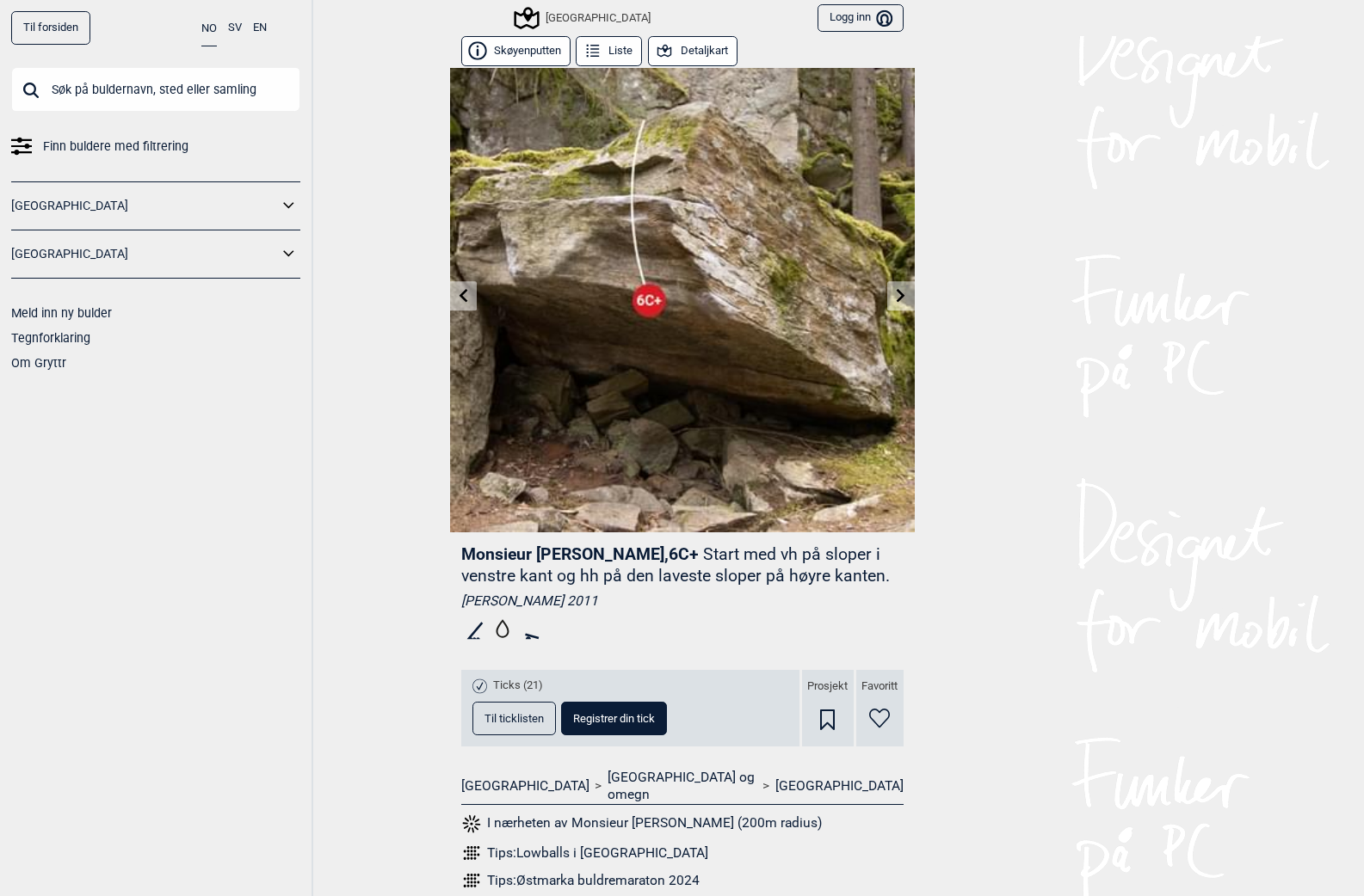
click at [42, 20] on link "Til forsiden" at bounding box center [51, 28] width 79 height 34
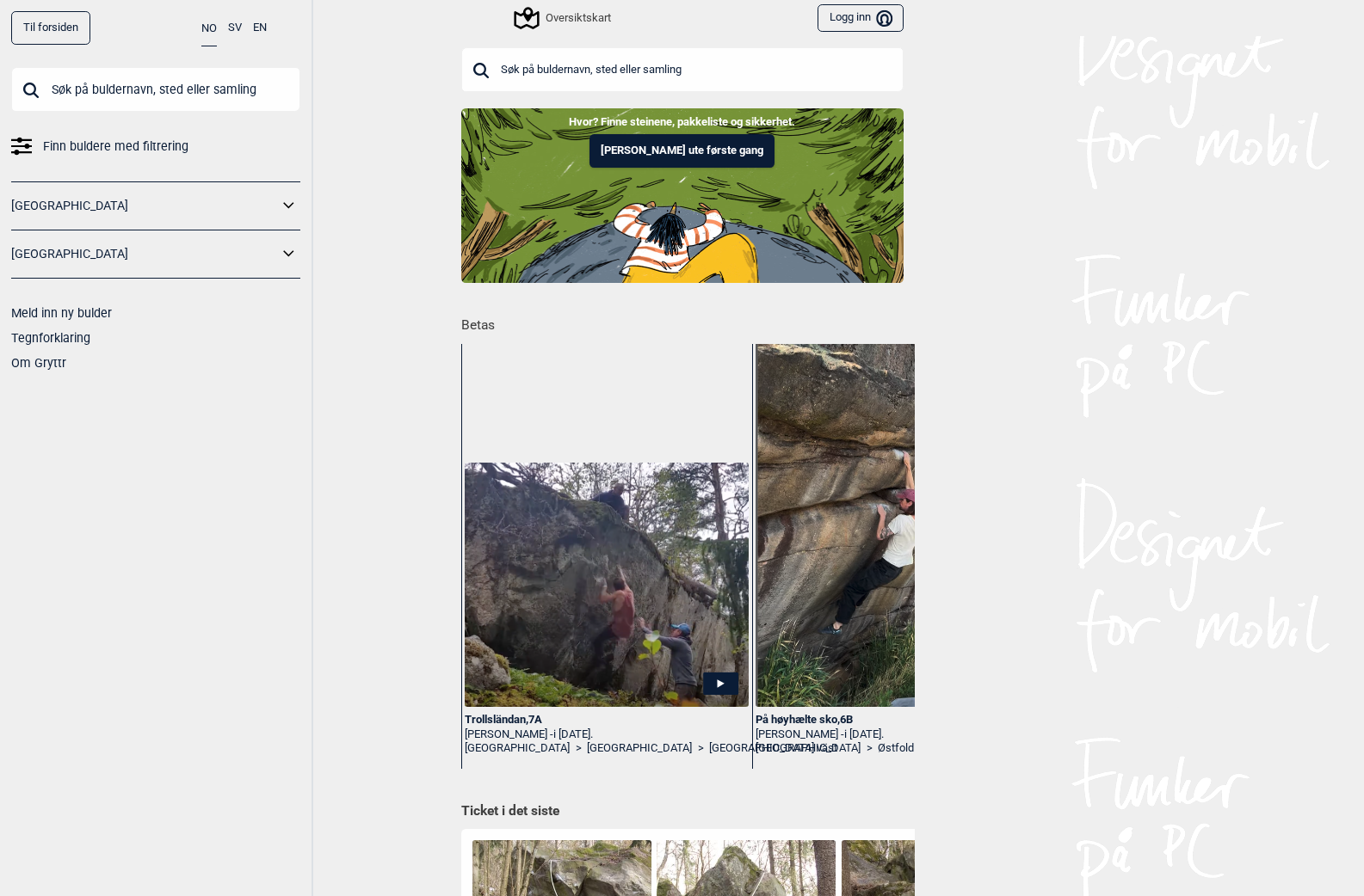
click at [56, 200] on link "[GEOGRAPHIC_DATA]" at bounding box center [145, 206] width 267 height 25
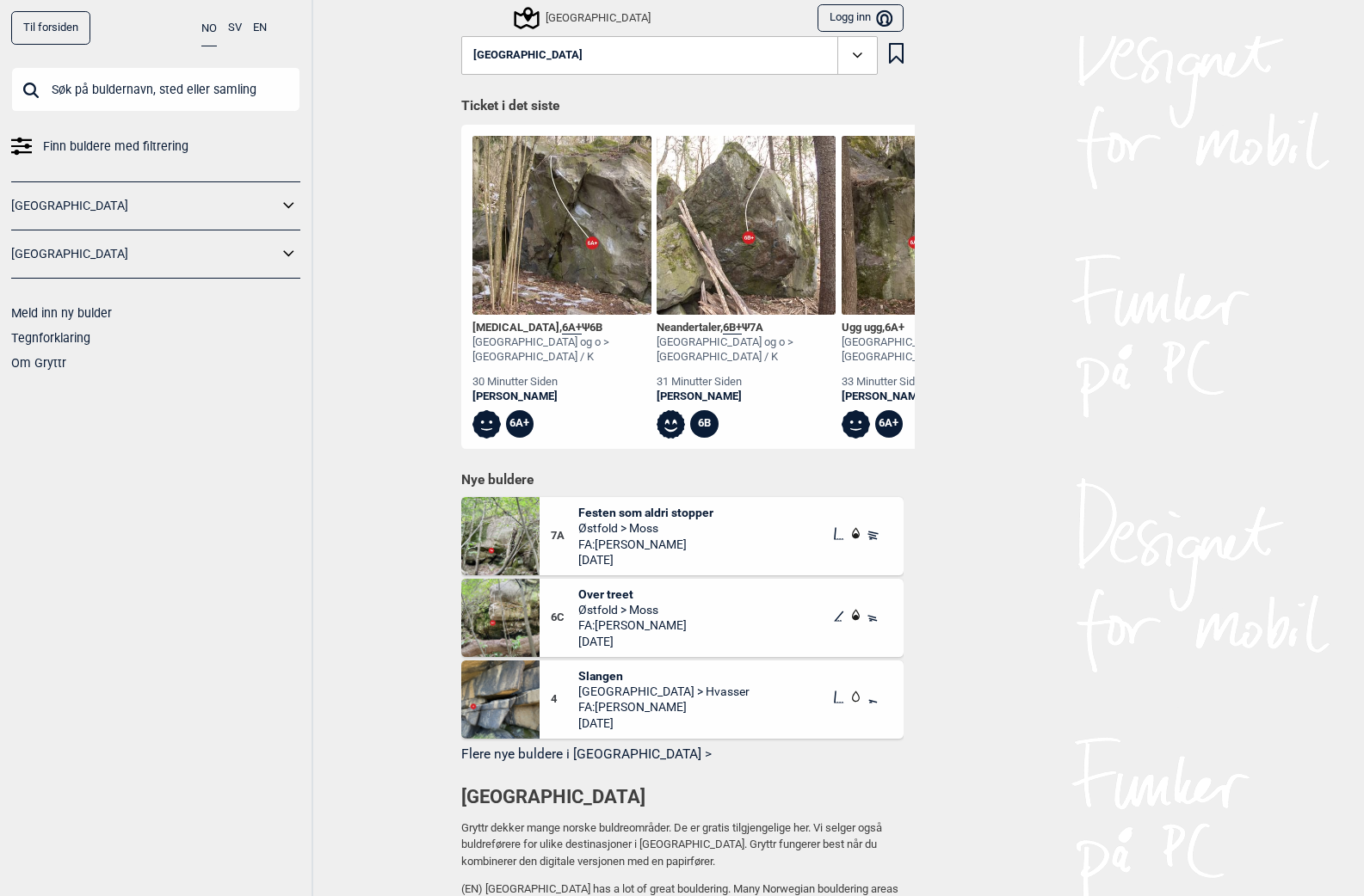
click at [285, 206] on icon at bounding box center [288, 206] width 22 height 25
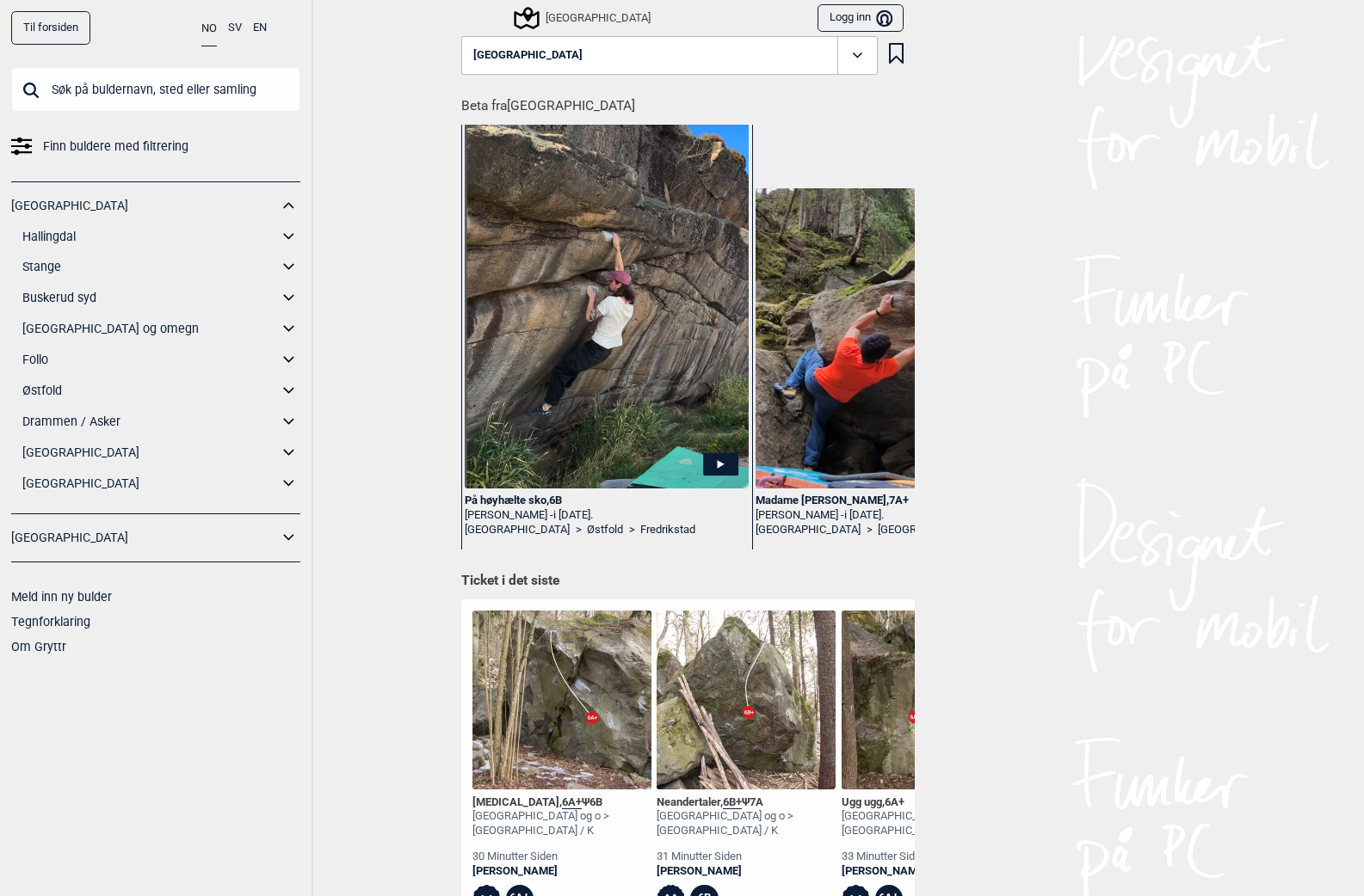
click at [130, 146] on span "Finn buldere med filtrering" at bounding box center [115, 146] width 146 height 25
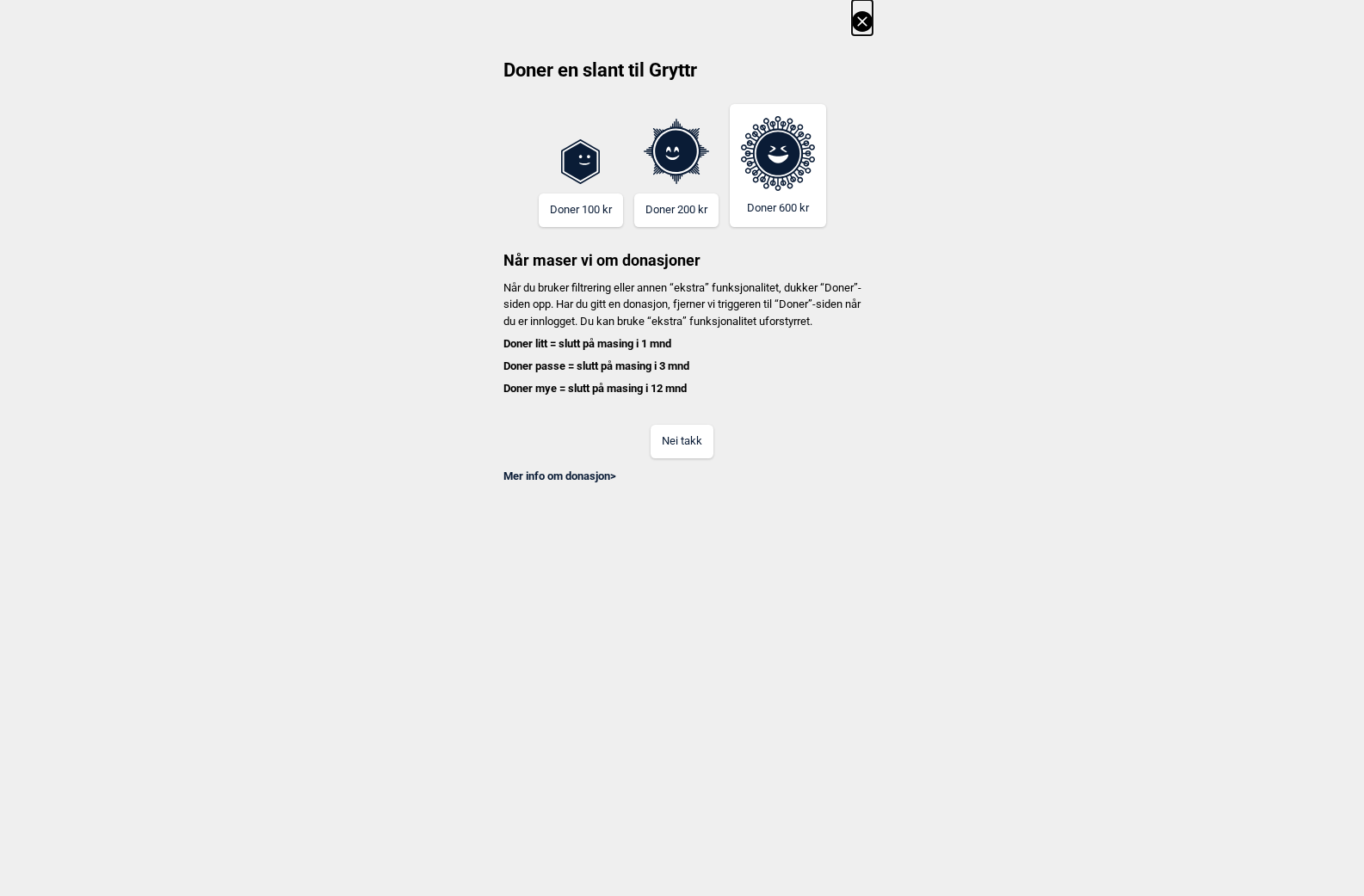
click at [697, 458] on button "Nei takk" at bounding box center [682, 442] width 63 height 34
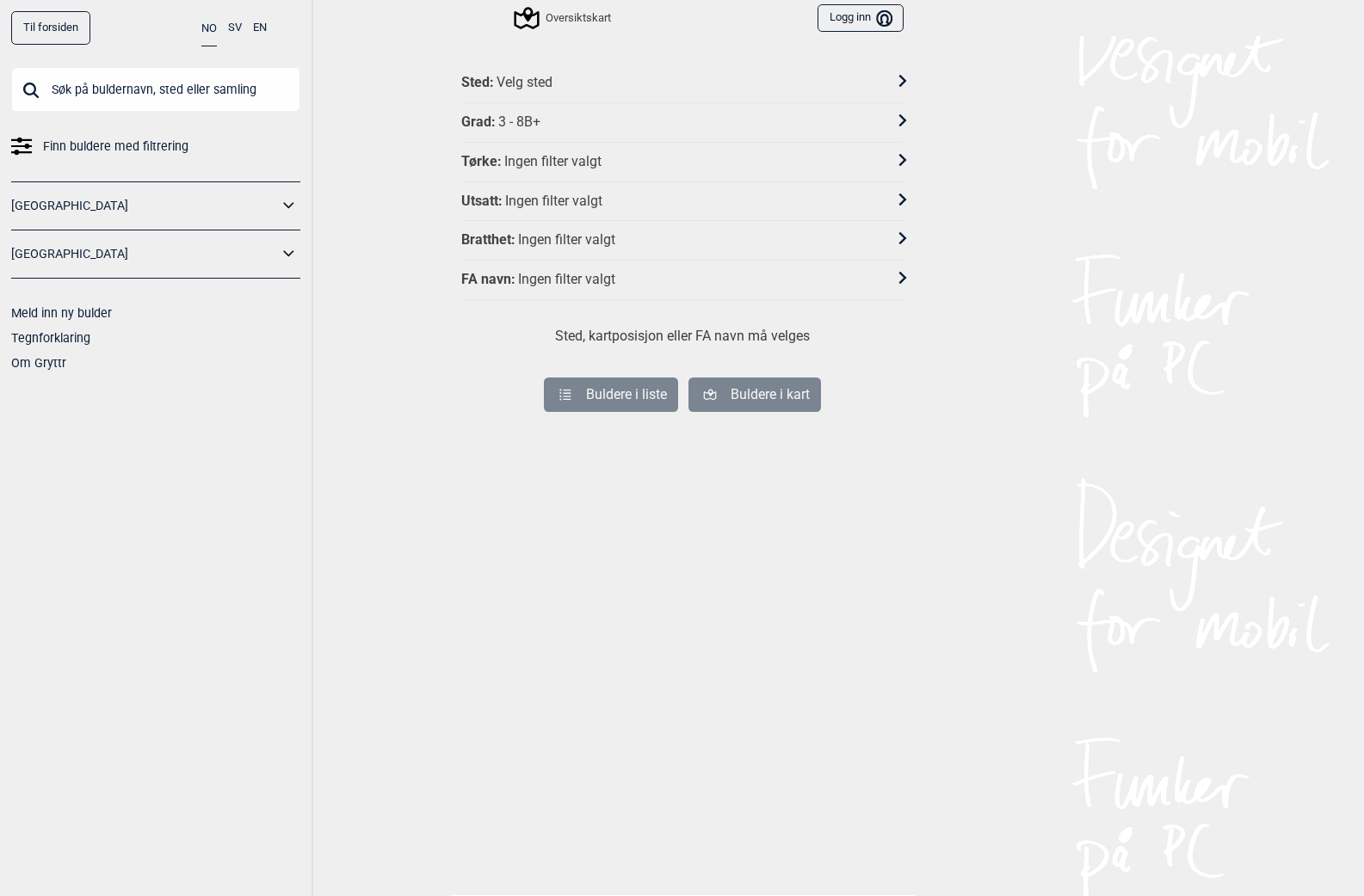
drag, startPoint x: 574, startPoint y: 53, endPoint x: 571, endPoint y: 82, distance: 29.2
click at [574, 56] on div "Sted : Velg sted Grad : 3 - 8B+ Tørke : Ingen filter valgt Utsatt : Ingen filte…" at bounding box center [682, 467] width 465 height 858
click at [571, 83] on div "Sted : Velg sted" at bounding box center [671, 83] width 420 height 18
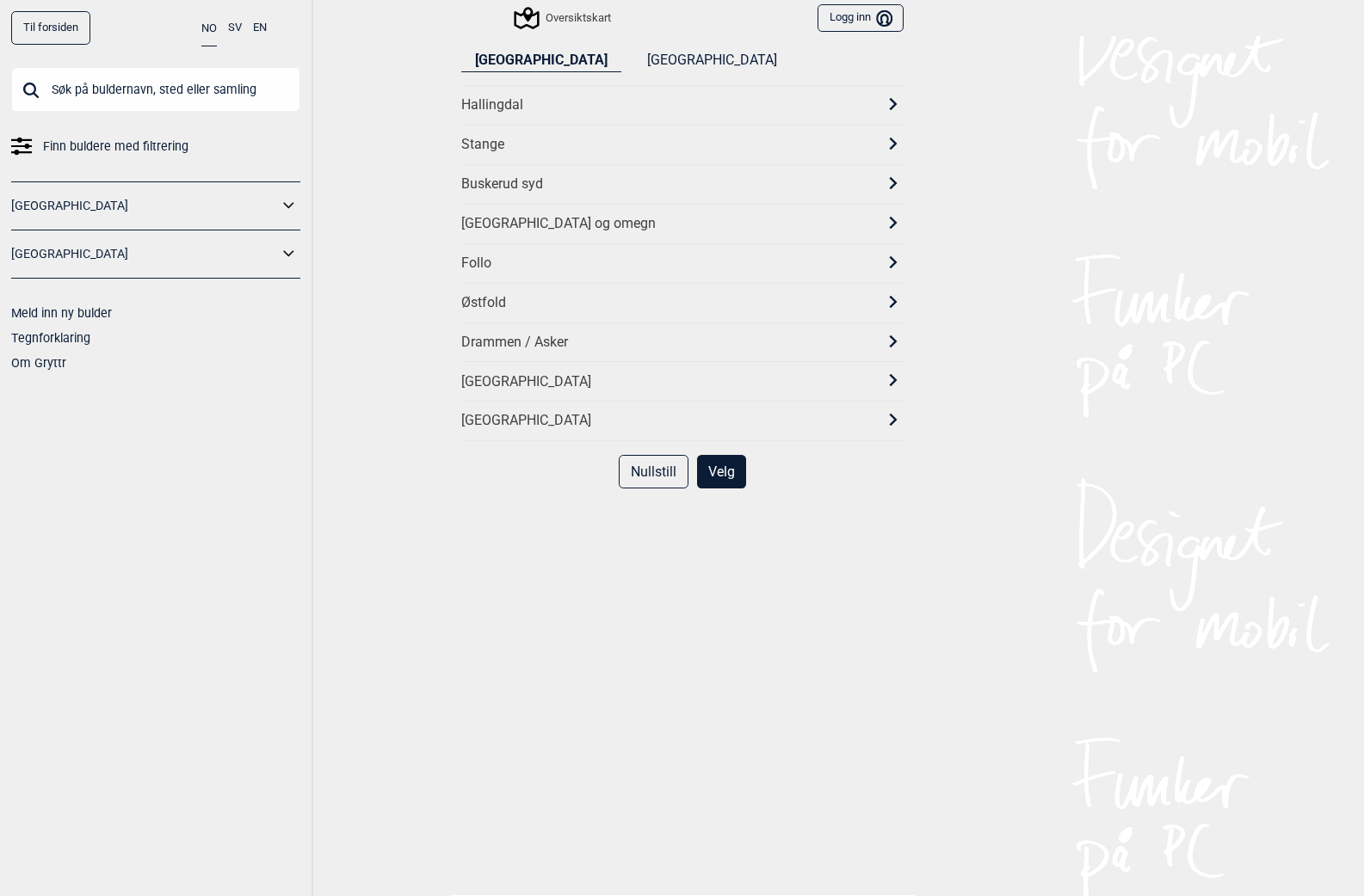
click at [523, 270] on div "Follo" at bounding box center [667, 263] width 412 height 18
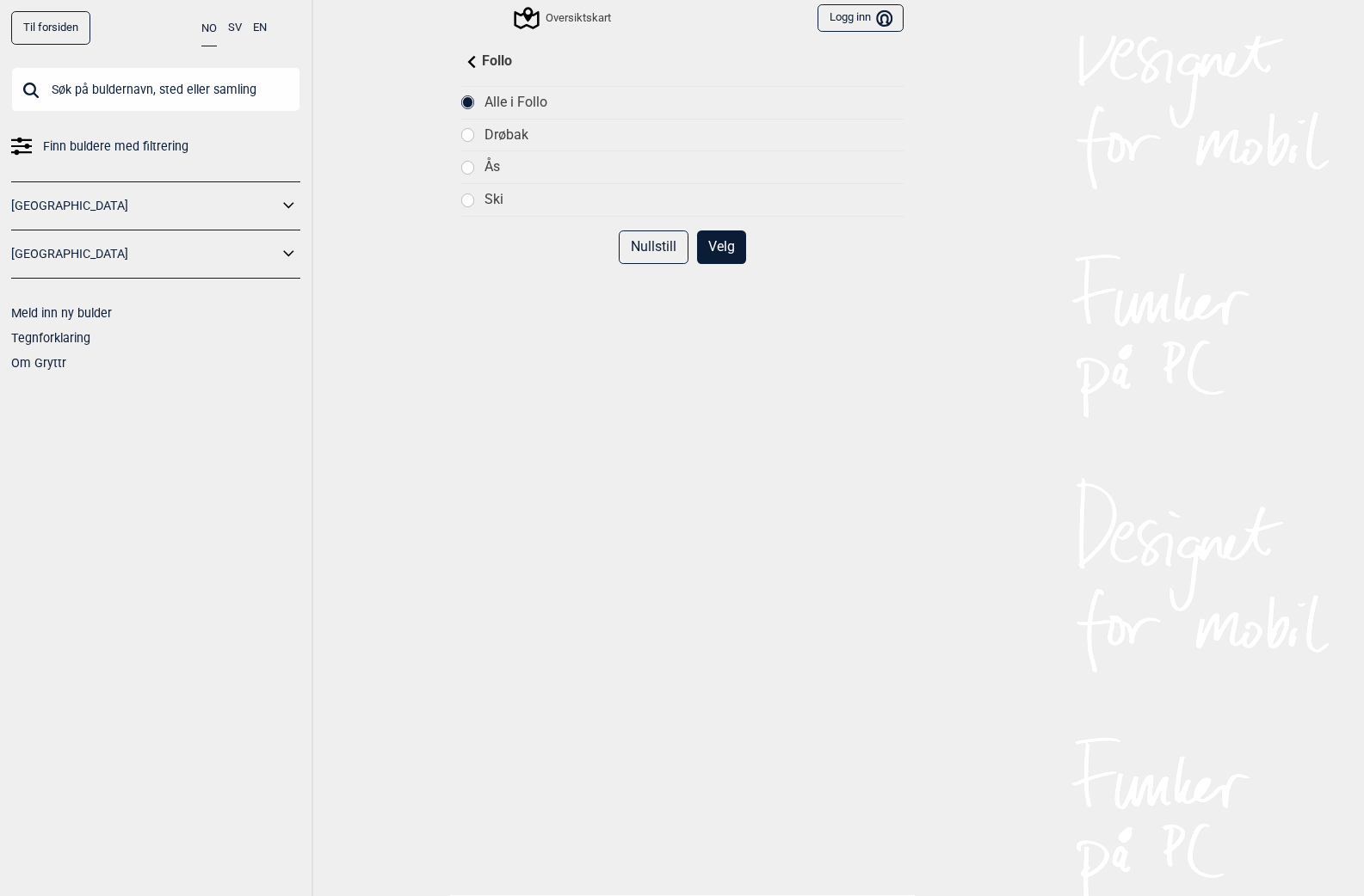
click at [476, 58] on div "Follo" at bounding box center [682, 61] width 442 height 20
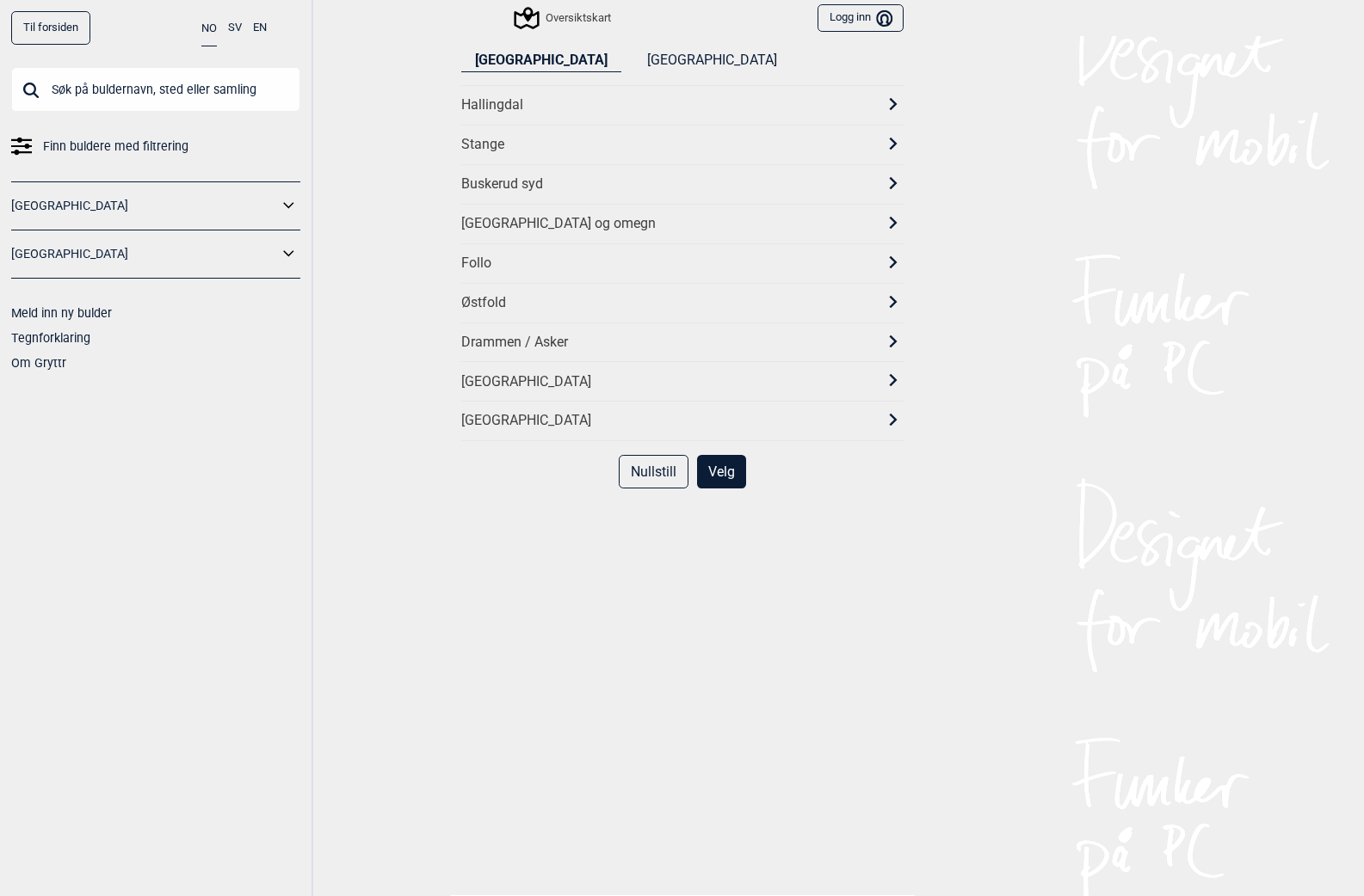
click at [580, 231] on div "[GEOGRAPHIC_DATA] og omegn" at bounding box center [667, 224] width 412 height 18
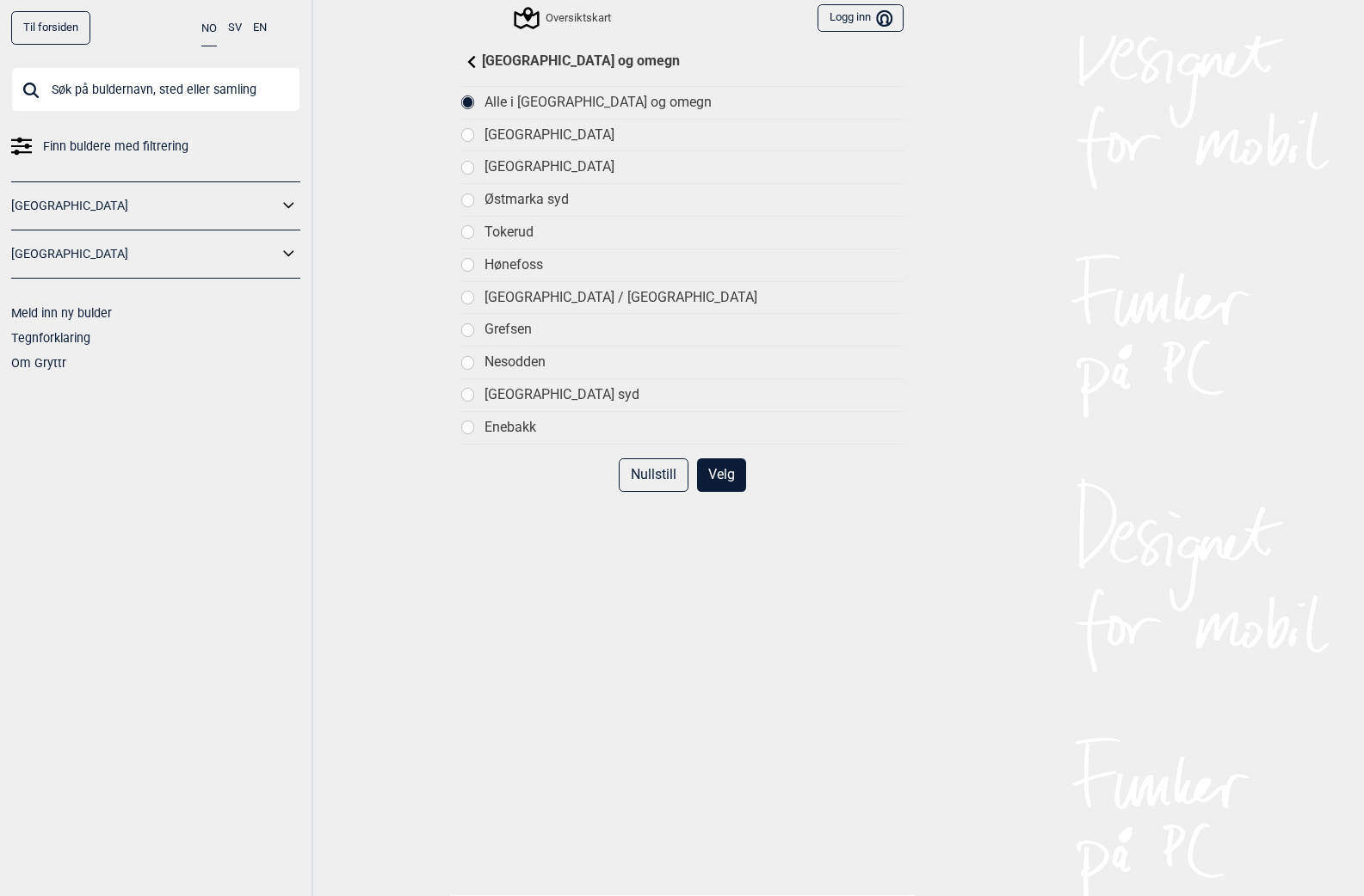
click at [723, 472] on button "Velg" at bounding box center [721, 476] width 49 height 34
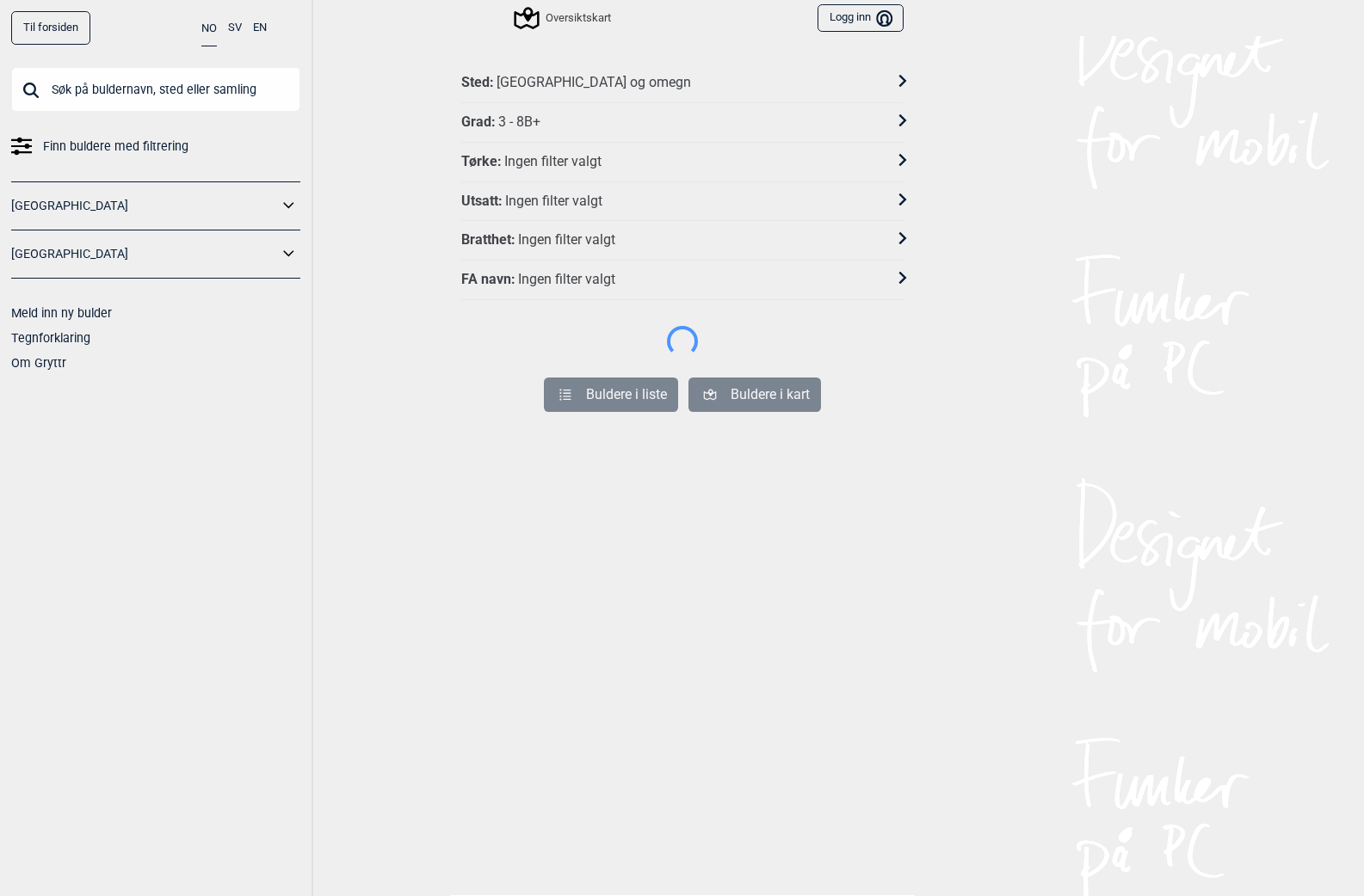
click at [549, 121] on div "Grad : 3 - 8B+" at bounding box center [671, 122] width 420 height 18
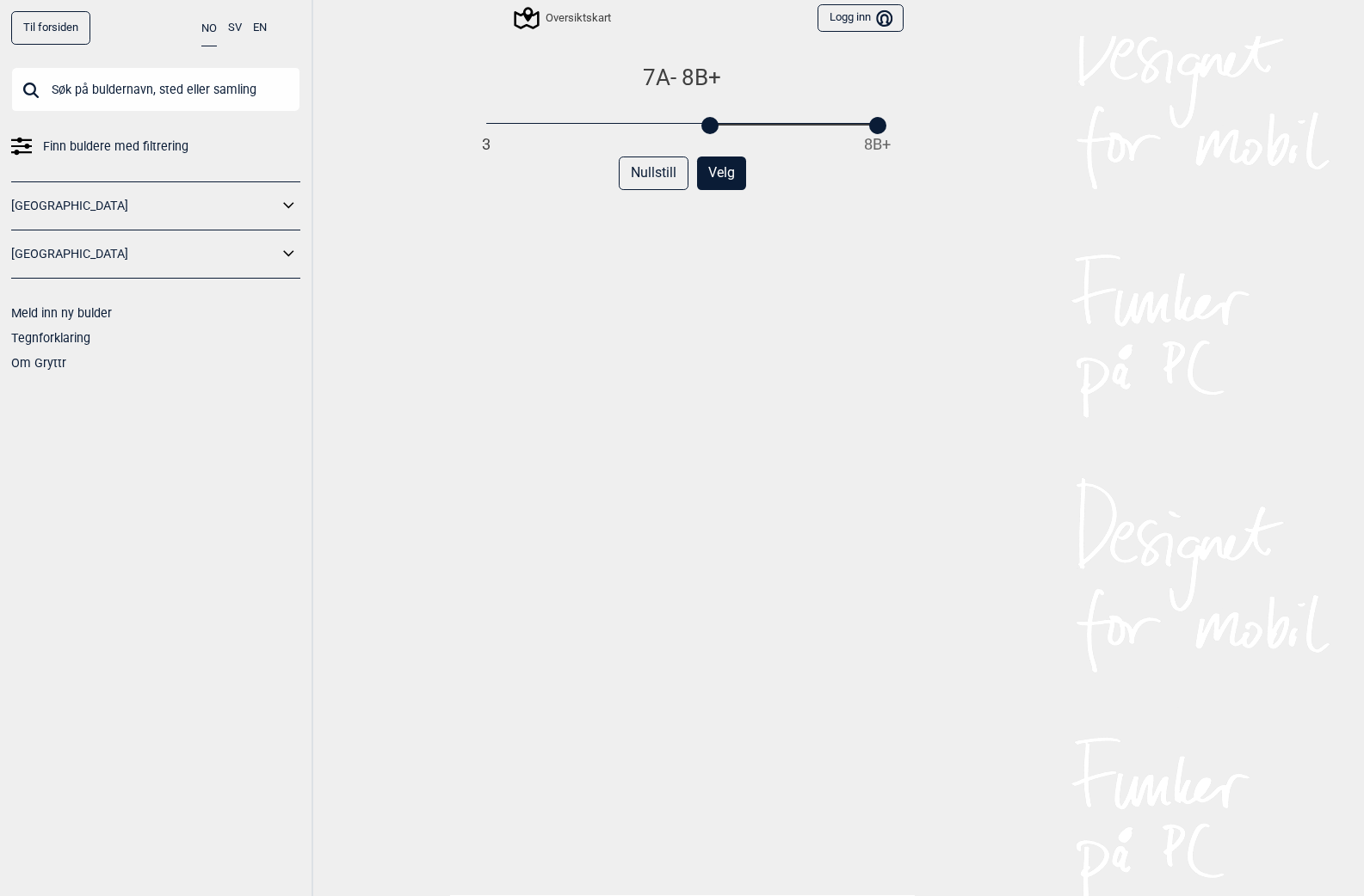
drag, startPoint x: 476, startPoint y: 122, endPoint x: 693, endPoint y: 123, distance: 217.0
click at [693, 123] on div "3 8B+" at bounding box center [682, 125] width 390 height 12
click at [729, 184] on button "Velg" at bounding box center [721, 173] width 49 height 34
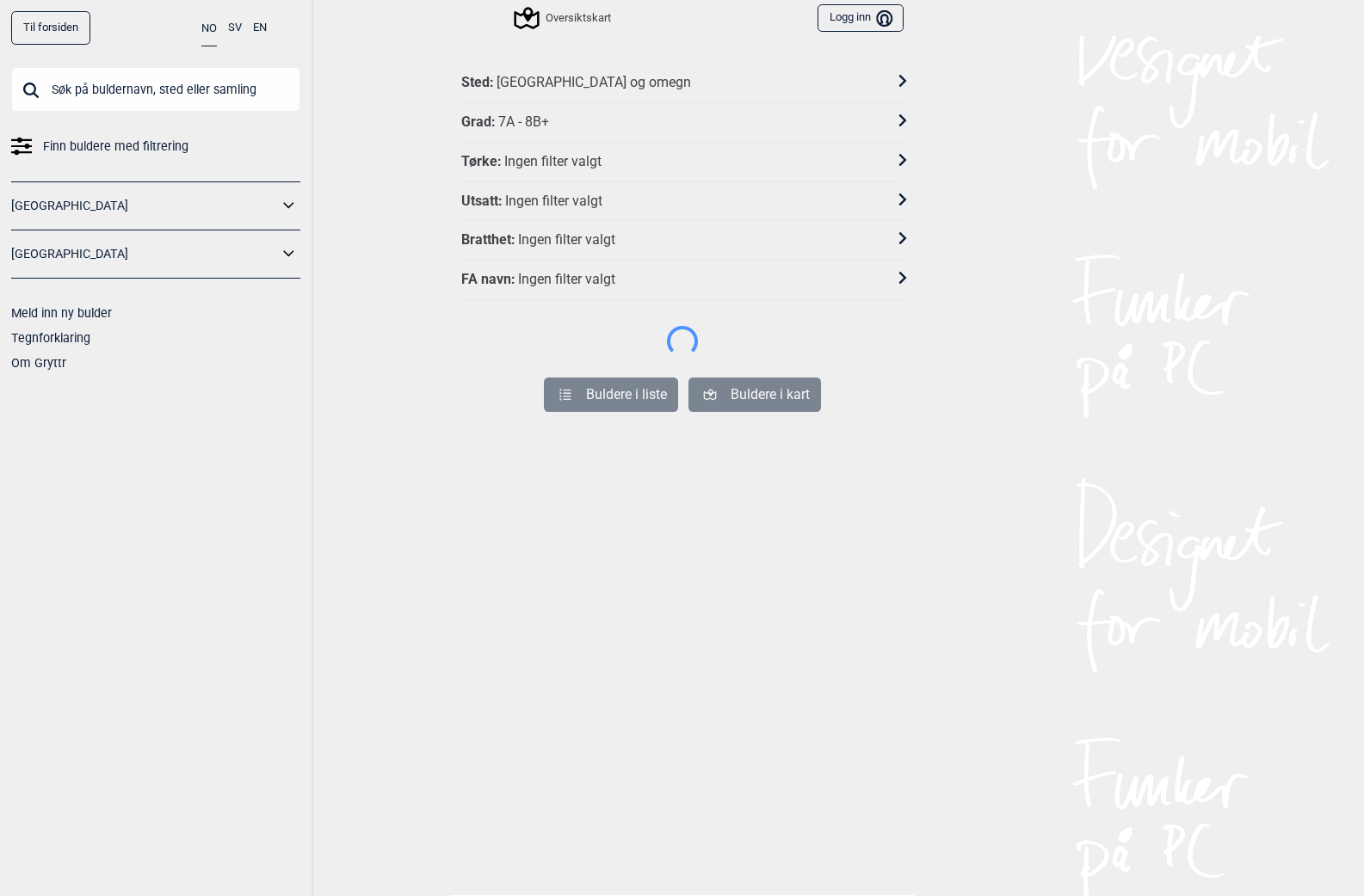
click at [922, 555] on div "Til forsiden NO SV EN Finn buldere med filtrering [GEOGRAPHIC_DATA] [GEOGRAPHIC…" at bounding box center [682, 448] width 1364 height 896
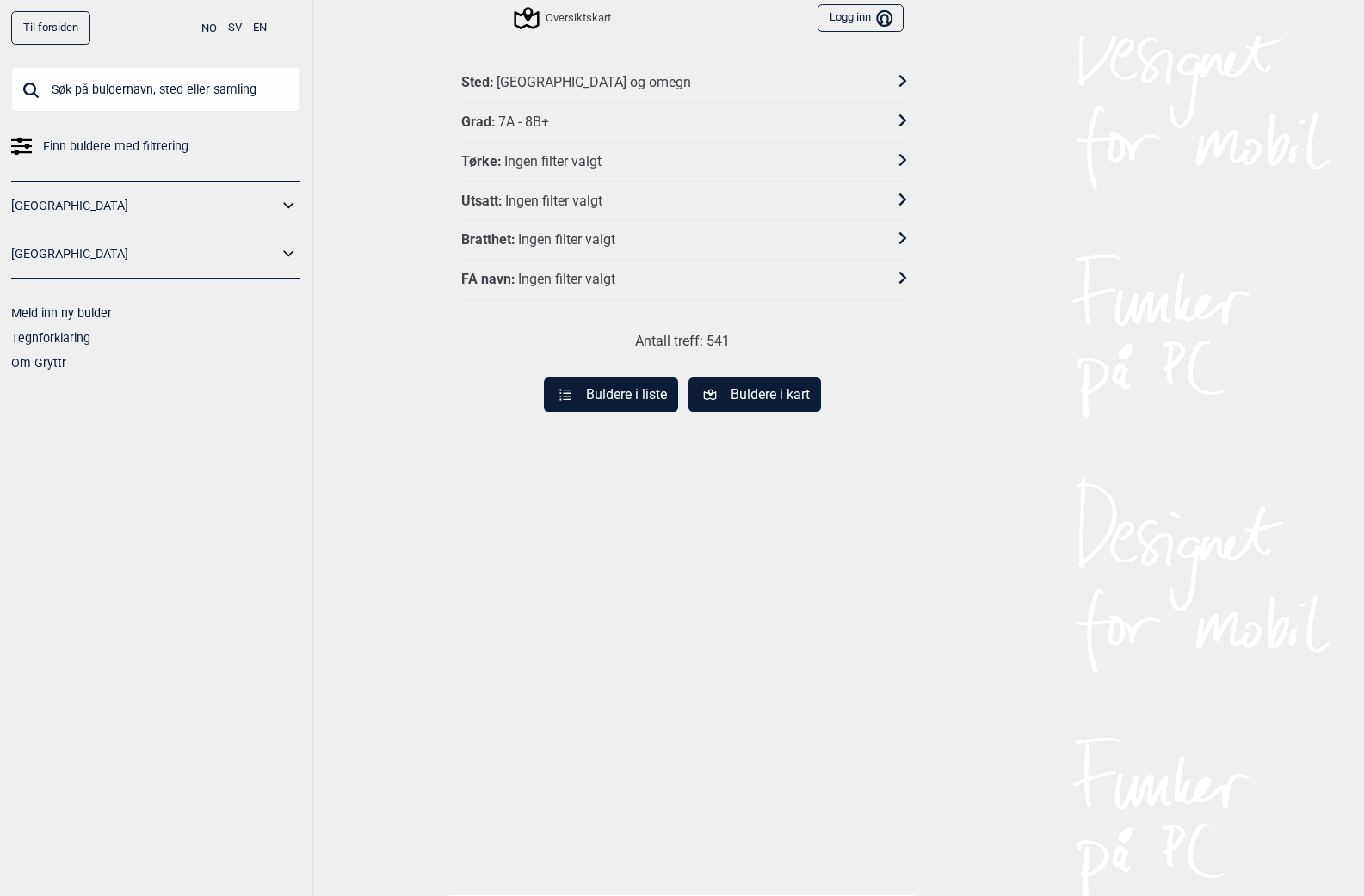
click at [623, 386] on button "Buldere i liste" at bounding box center [611, 395] width 134 height 35
click at [581, 125] on div "Grad : 3 - 8B+" at bounding box center [671, 122] width 420 height 18
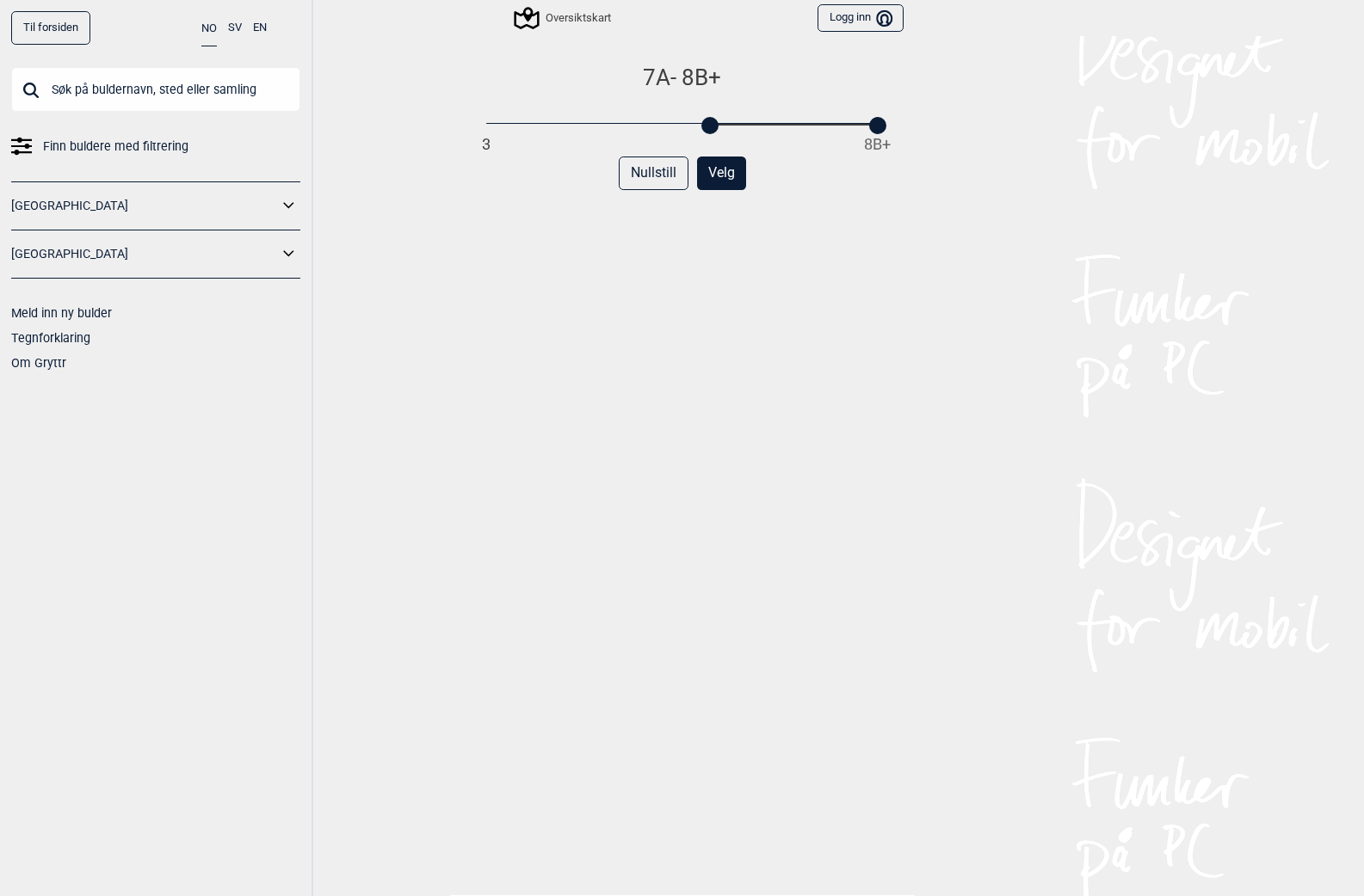
drag, startPoint x: 477, startPoint y: 126, endPoint x: 702, endPoint y: 124, distance: 225.0
click at [702, 124] on div at bounding box center [709, 125] width 17 height 17
click at [862, 342] on div "7A - 8B+ 3 8B+ Nullstill Velg" at bounding box center [682, 492] width 442 height 858
click at [719, 177] on button "Velg" at bounding box center [721, 173] width 49 height 34
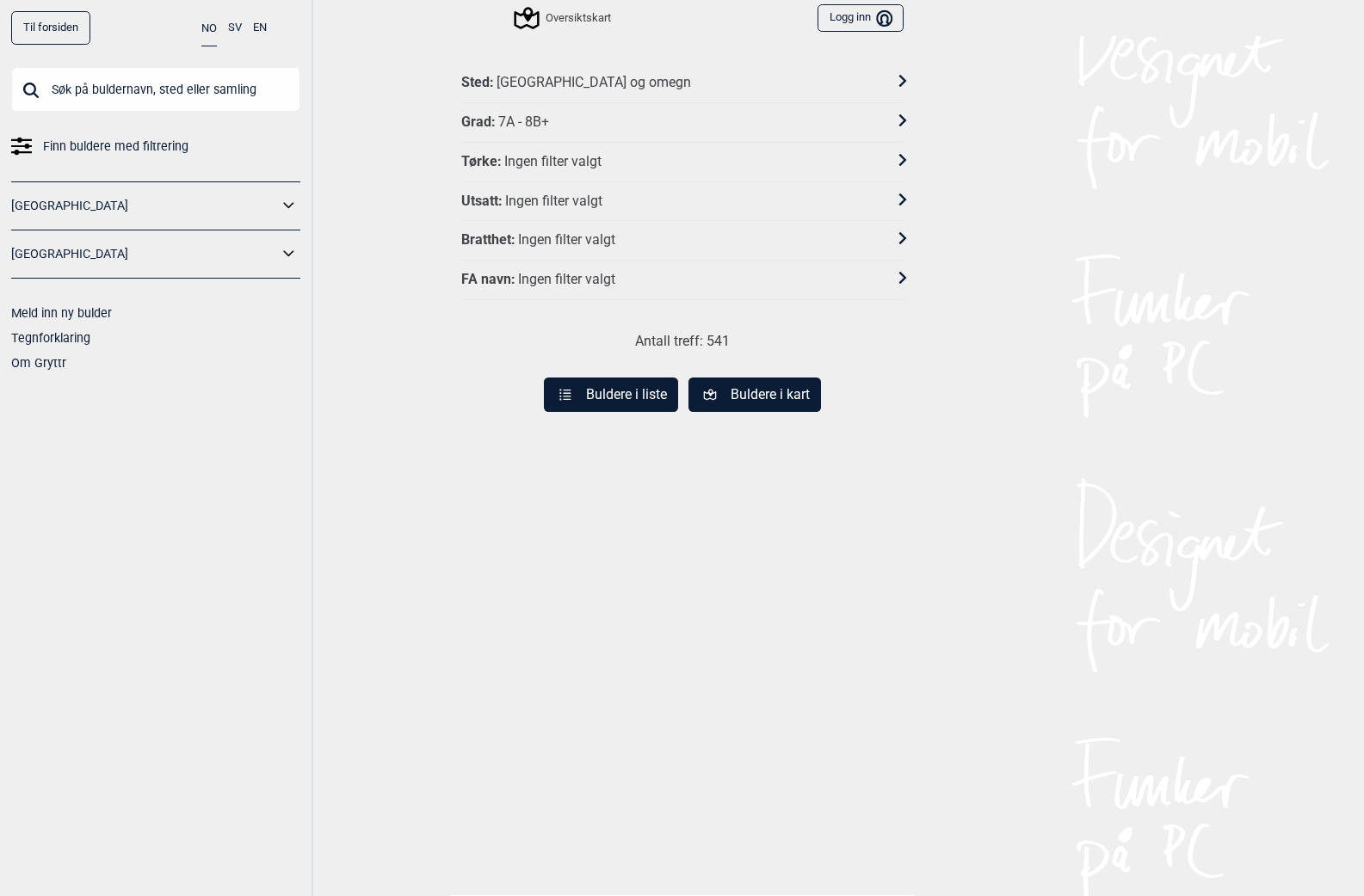
click at [624, 394] on button "Buldere i liste" at bounding box center [611, 395] width 134 height 35
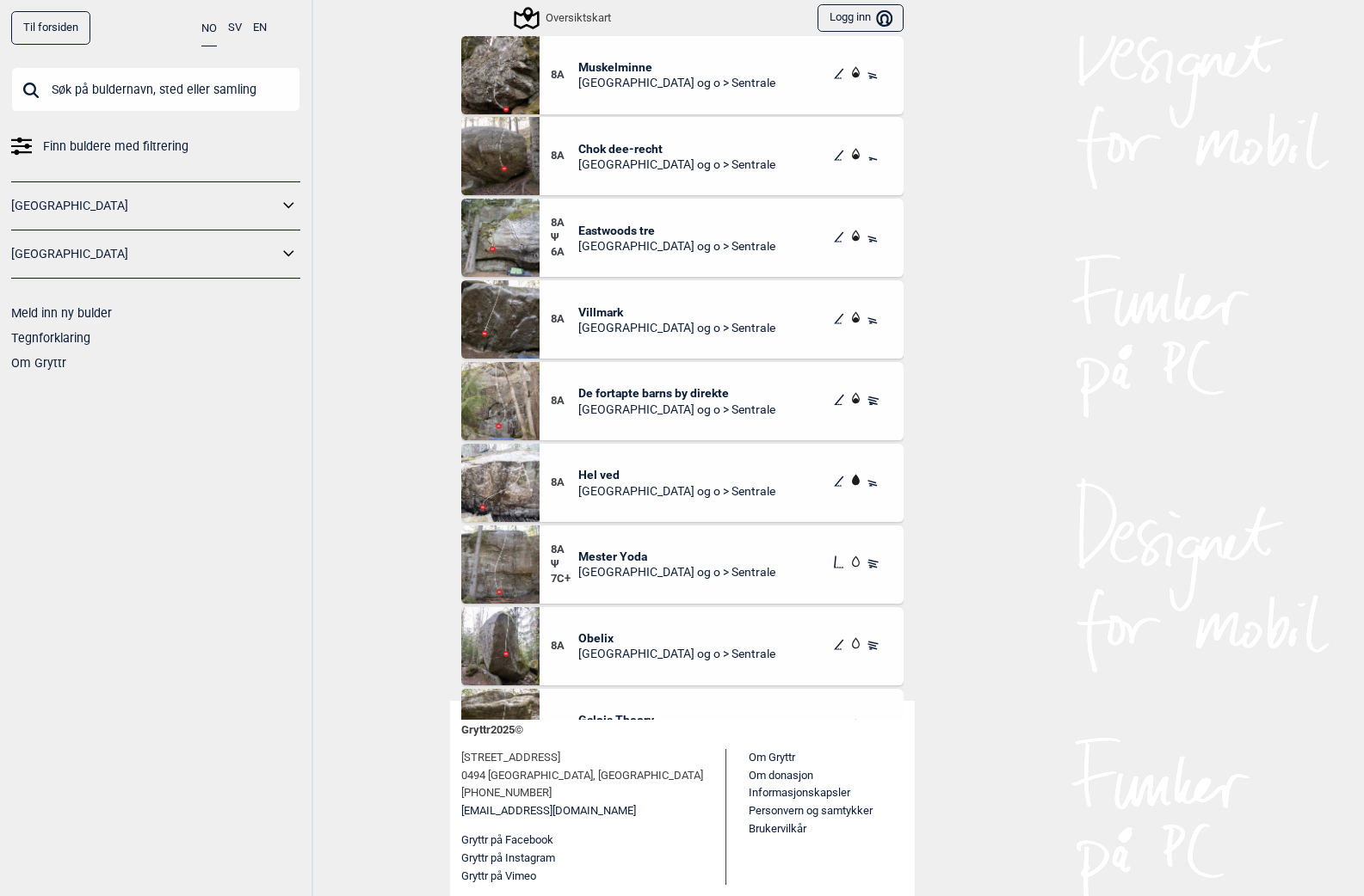
scroll to position [43772, 0]
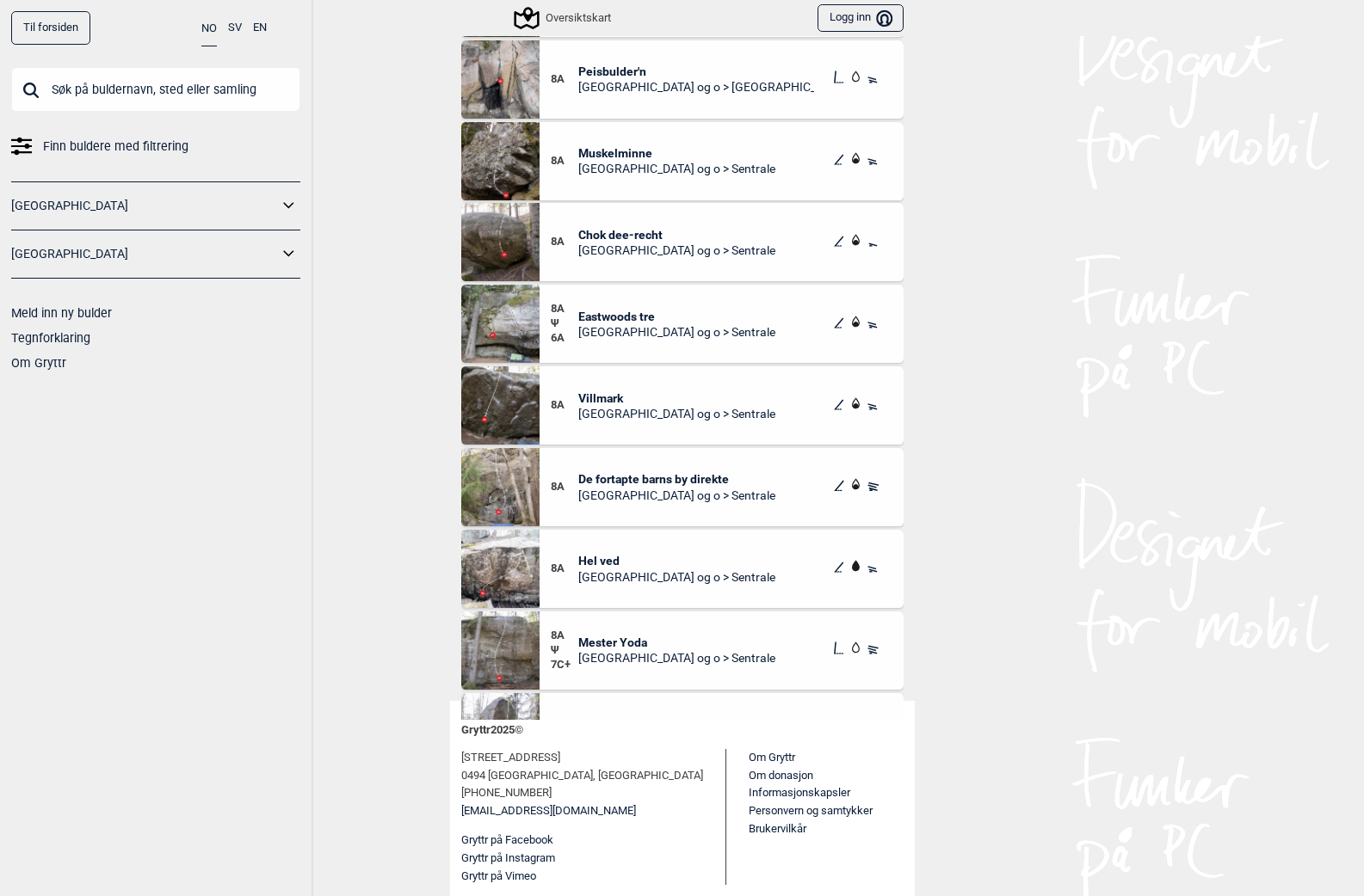
click at [506, 581] on img at bounding box center [501, 569] width 78 height 78
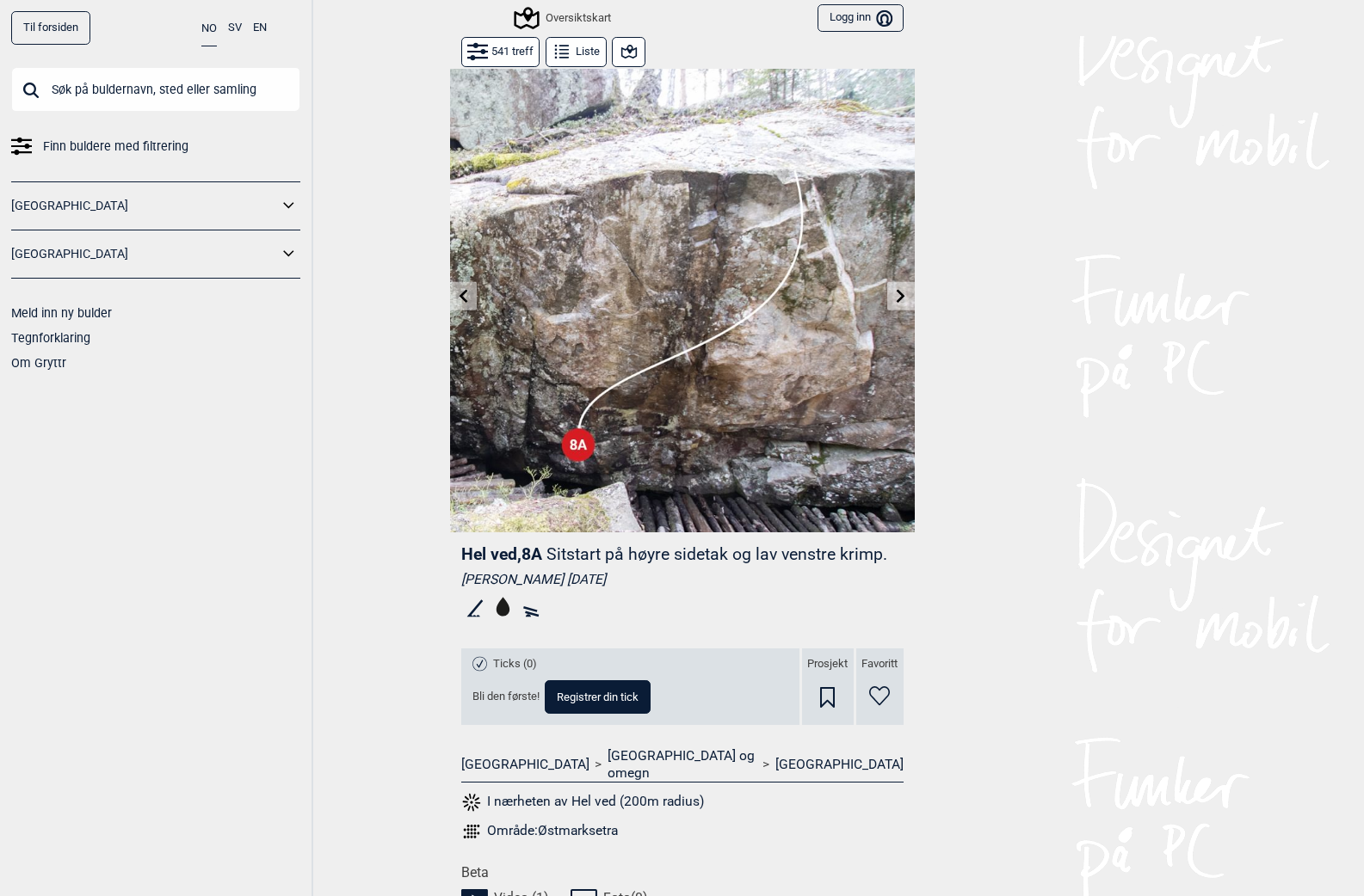
click at [539, 40] on div "541 treff Liste" at bounding box center [554, 52] width 185 height 30
click at [569, 53] on button "Liste" at bounding box center [576, 52] width 61 height 30
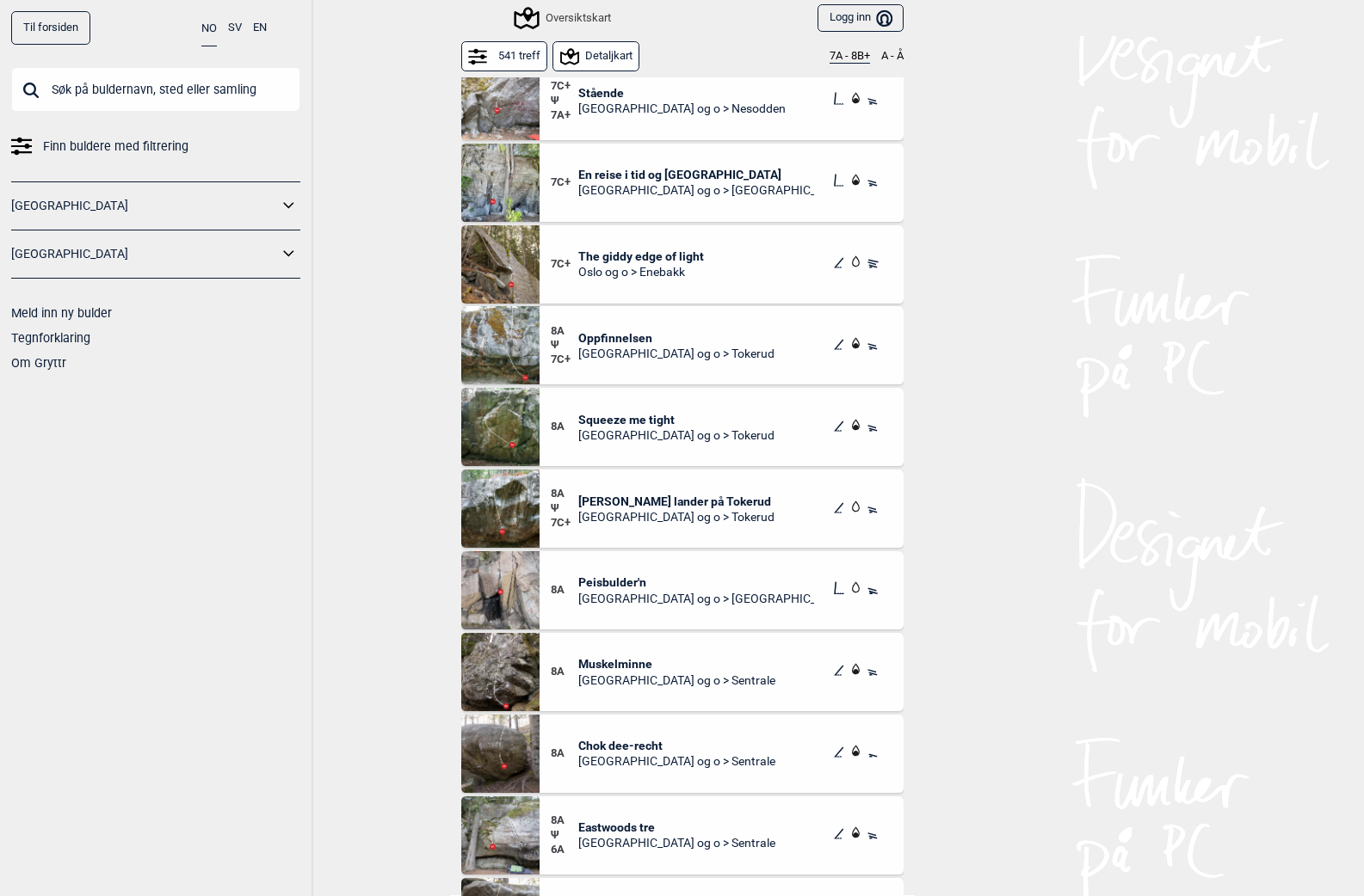
scroll to position [43442, 0]
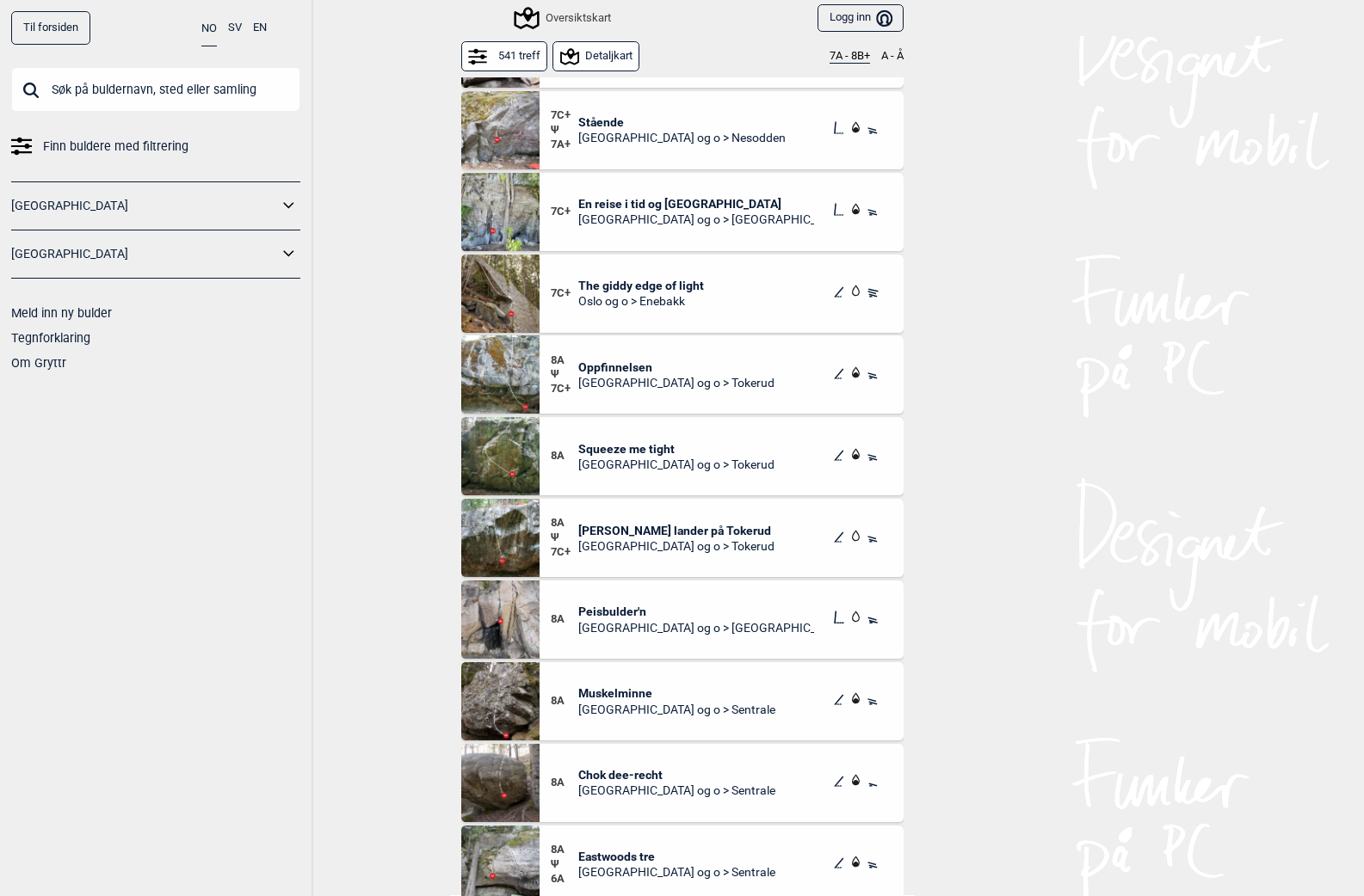
click at [642, 526] on span "[PERSON_NAME] lander på Tokerud" at bounding box center [676, 531] width 196 height 15
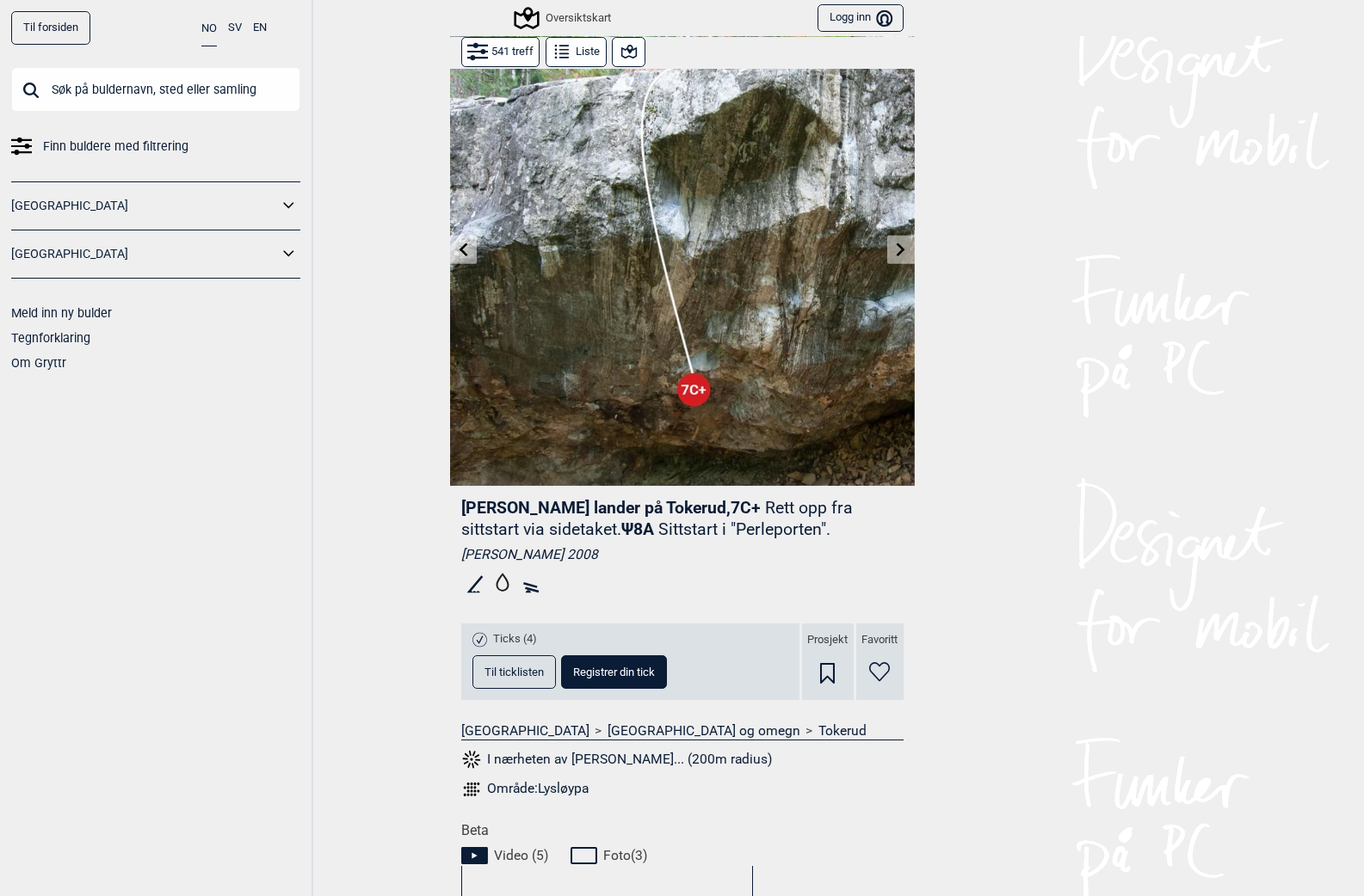
scroll to position [86, 0]
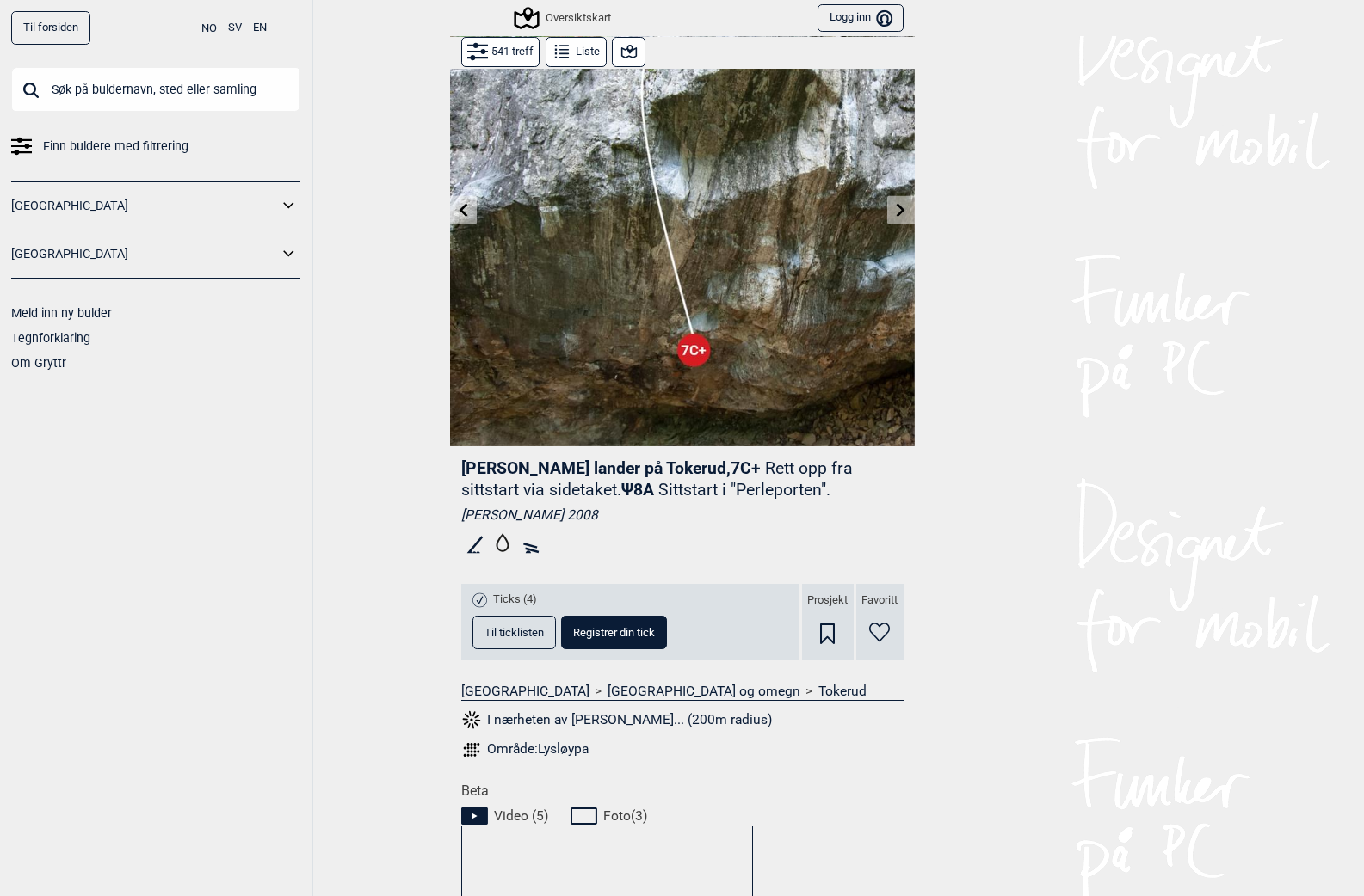
click at [583, 54] on button "Liste" at bounding box center [576, 52] width 61 height 30
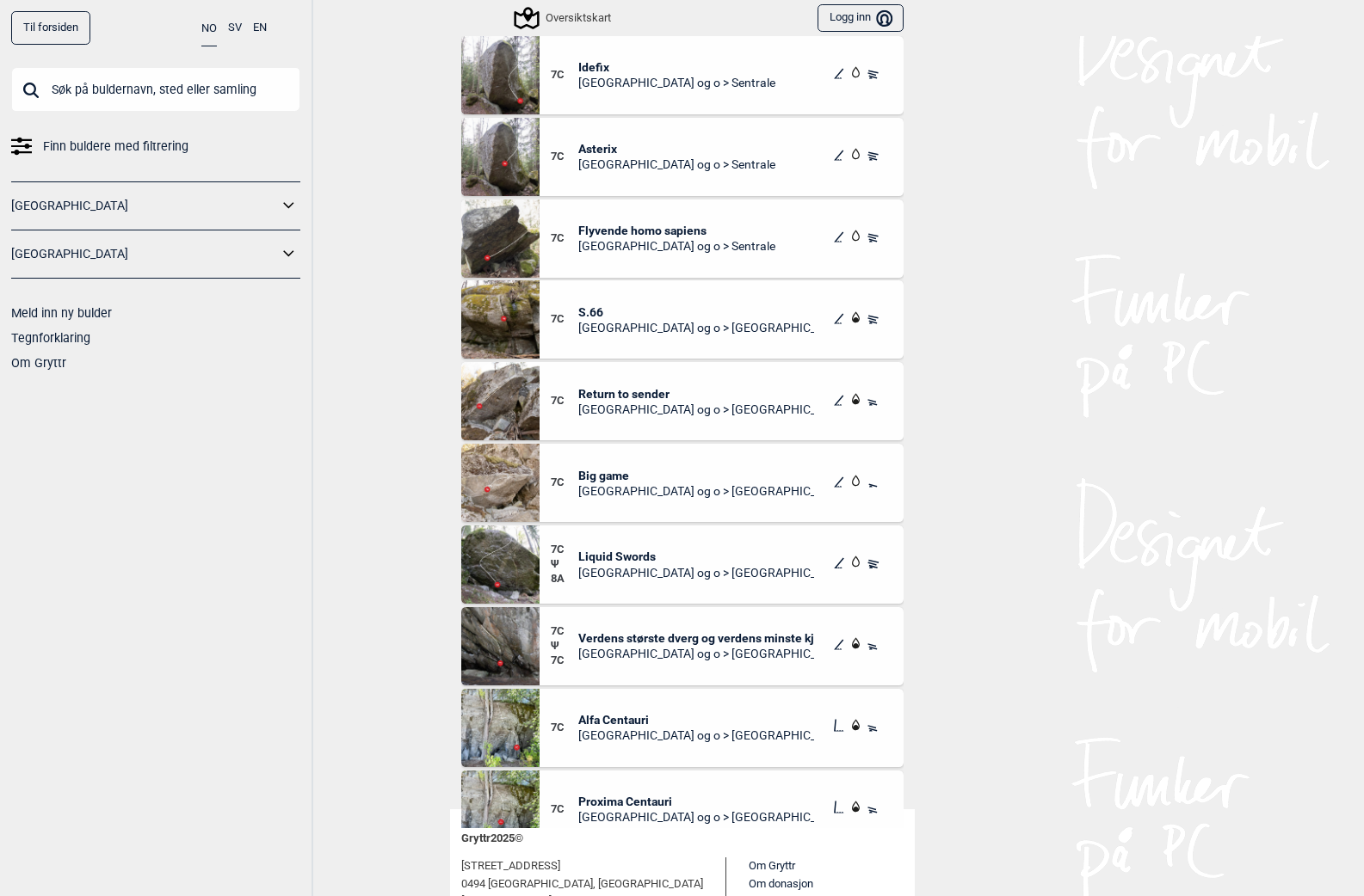
scroll to position [40663, 0]
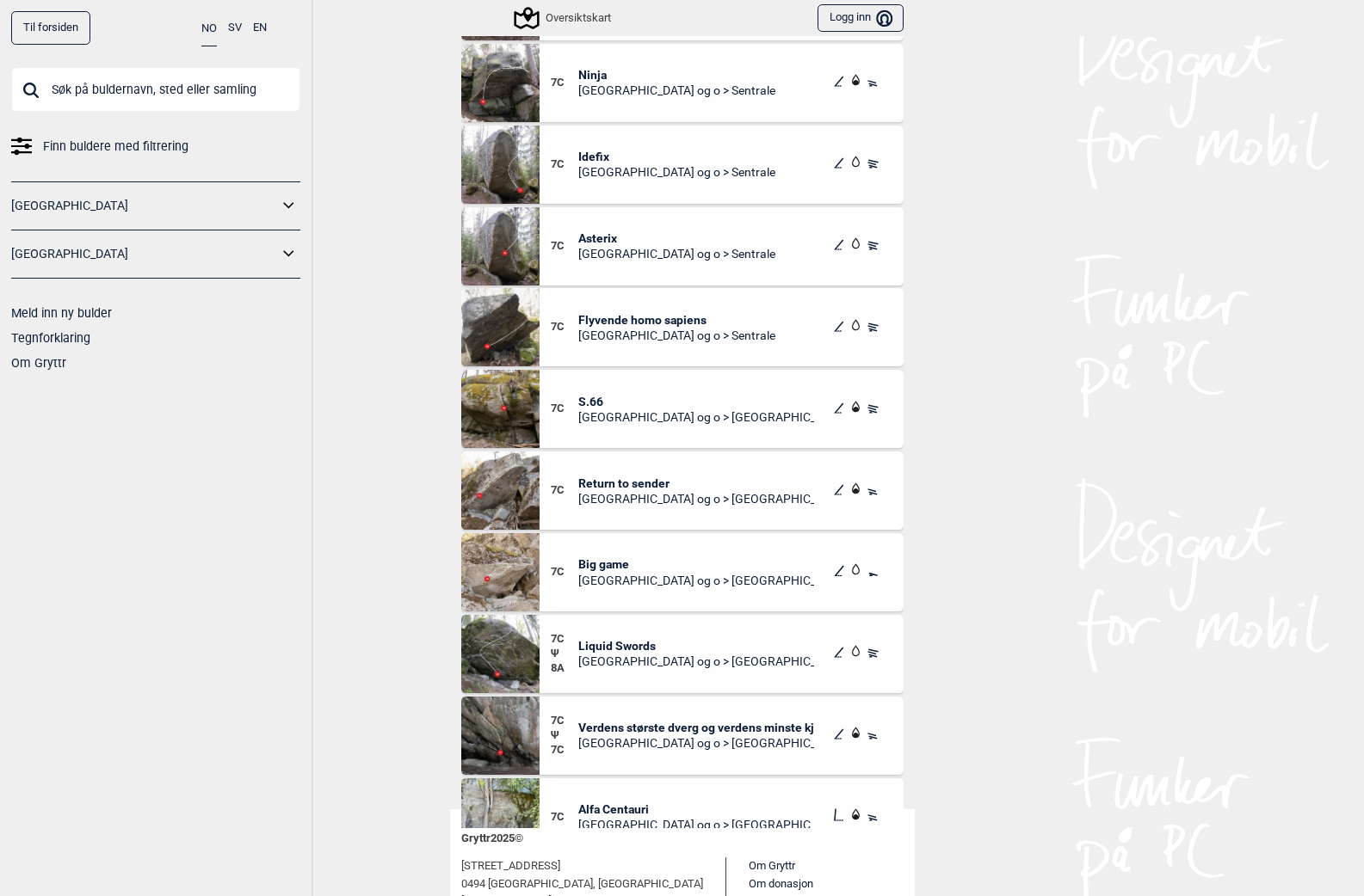
click at [481, 499] on img at bounding box center [501, 491] width 78 height 78
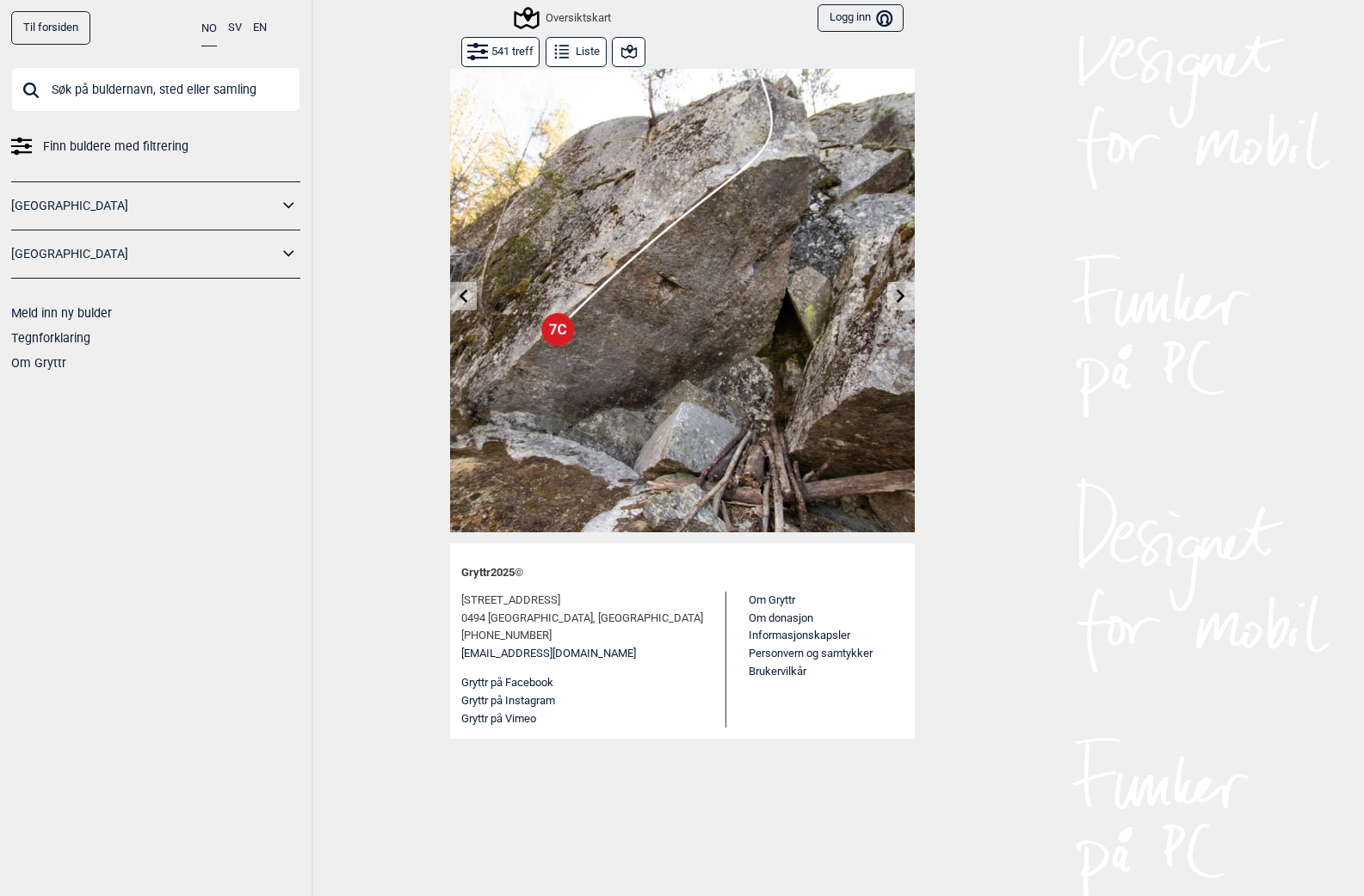
click at [1004, 299] on div "Til forsiden NO SV EN Finn buldere med filtrering [GEOGRAPHIC_DATA] [GEOGRAPHIC…" at bounding box center [682, 448] width 1364 height 896
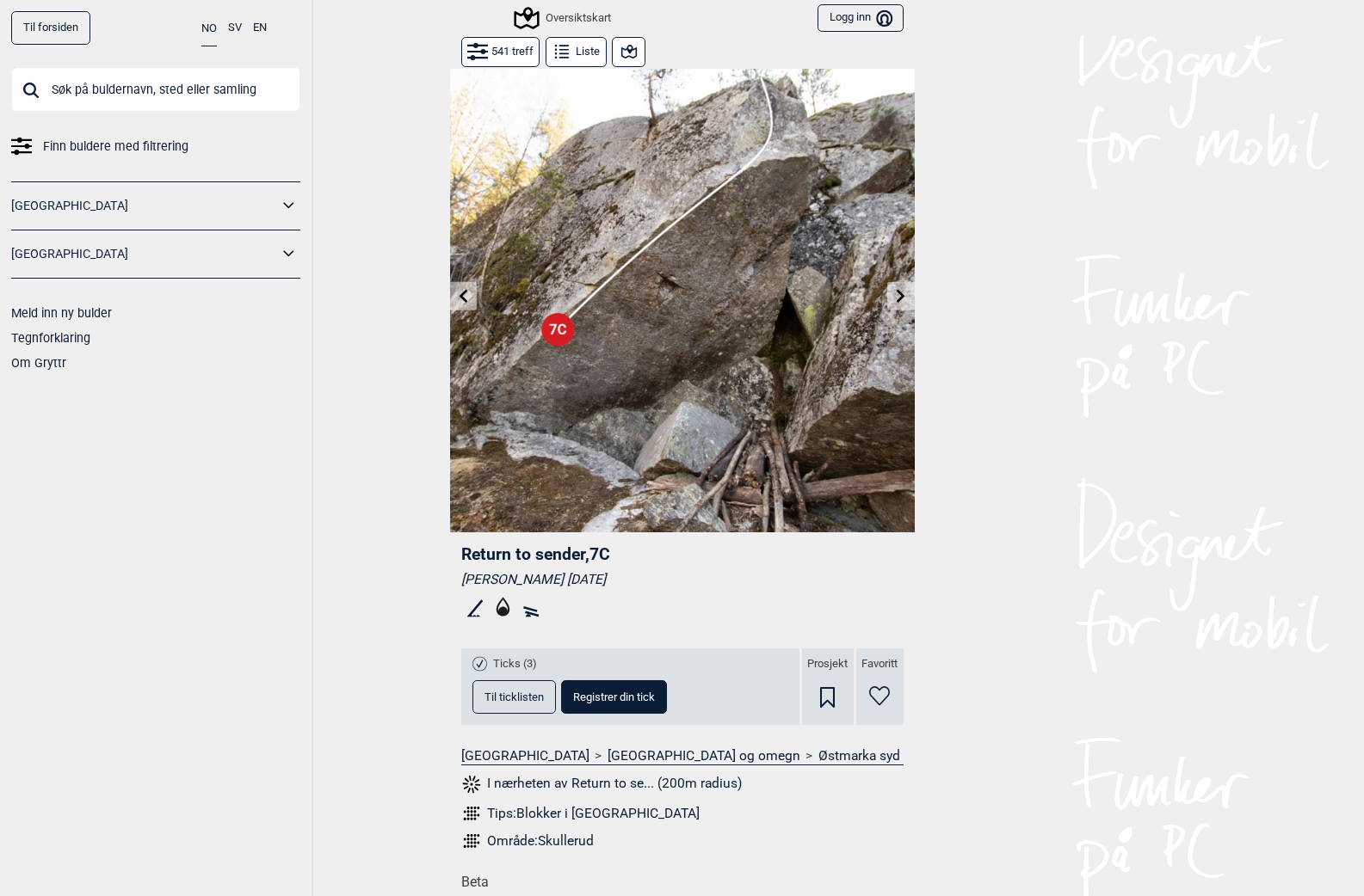
click at [557, 55] on icon at bounding box center [562, 51] width 20 height 20
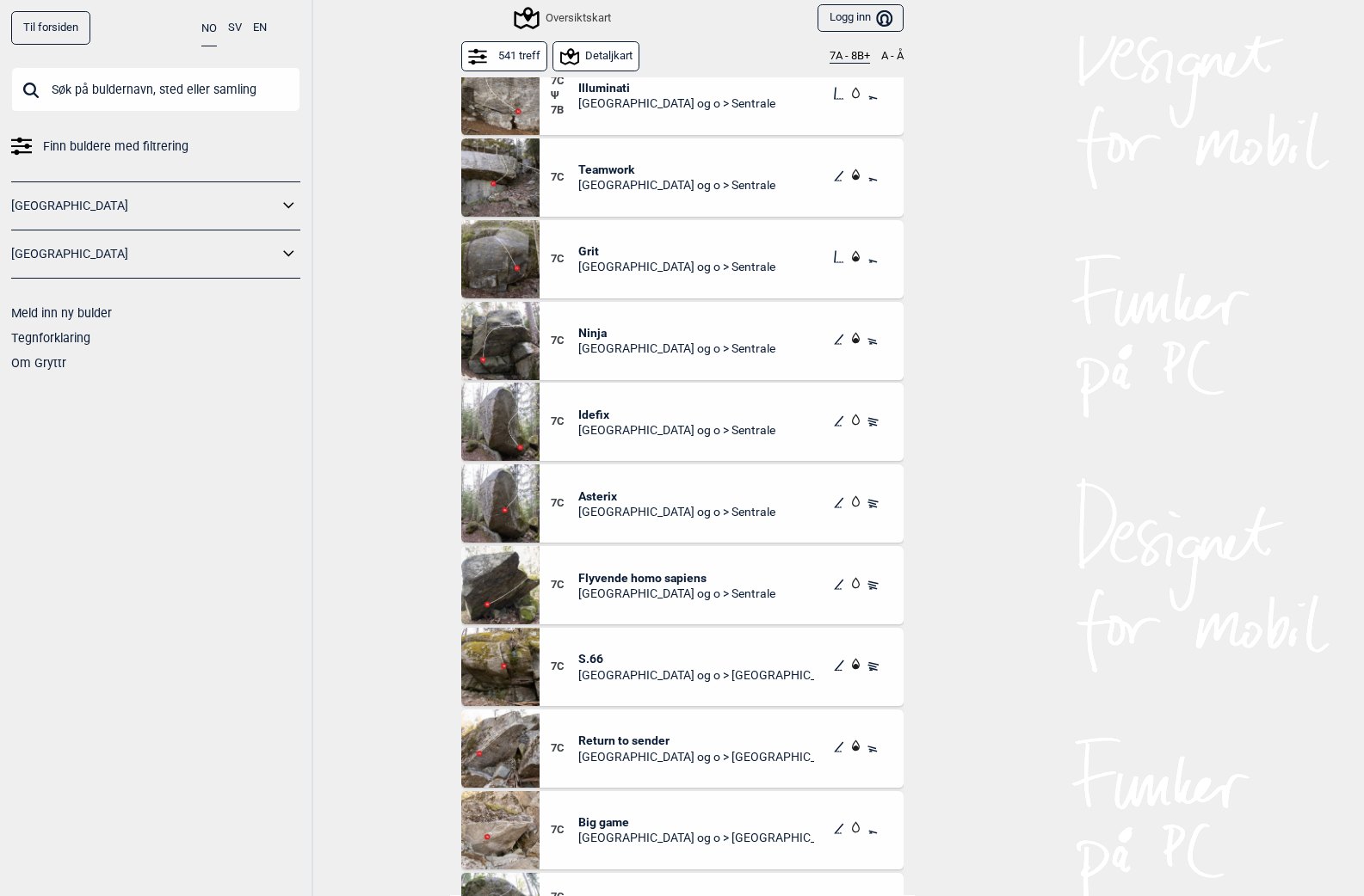
scroll to position [40412, 0]
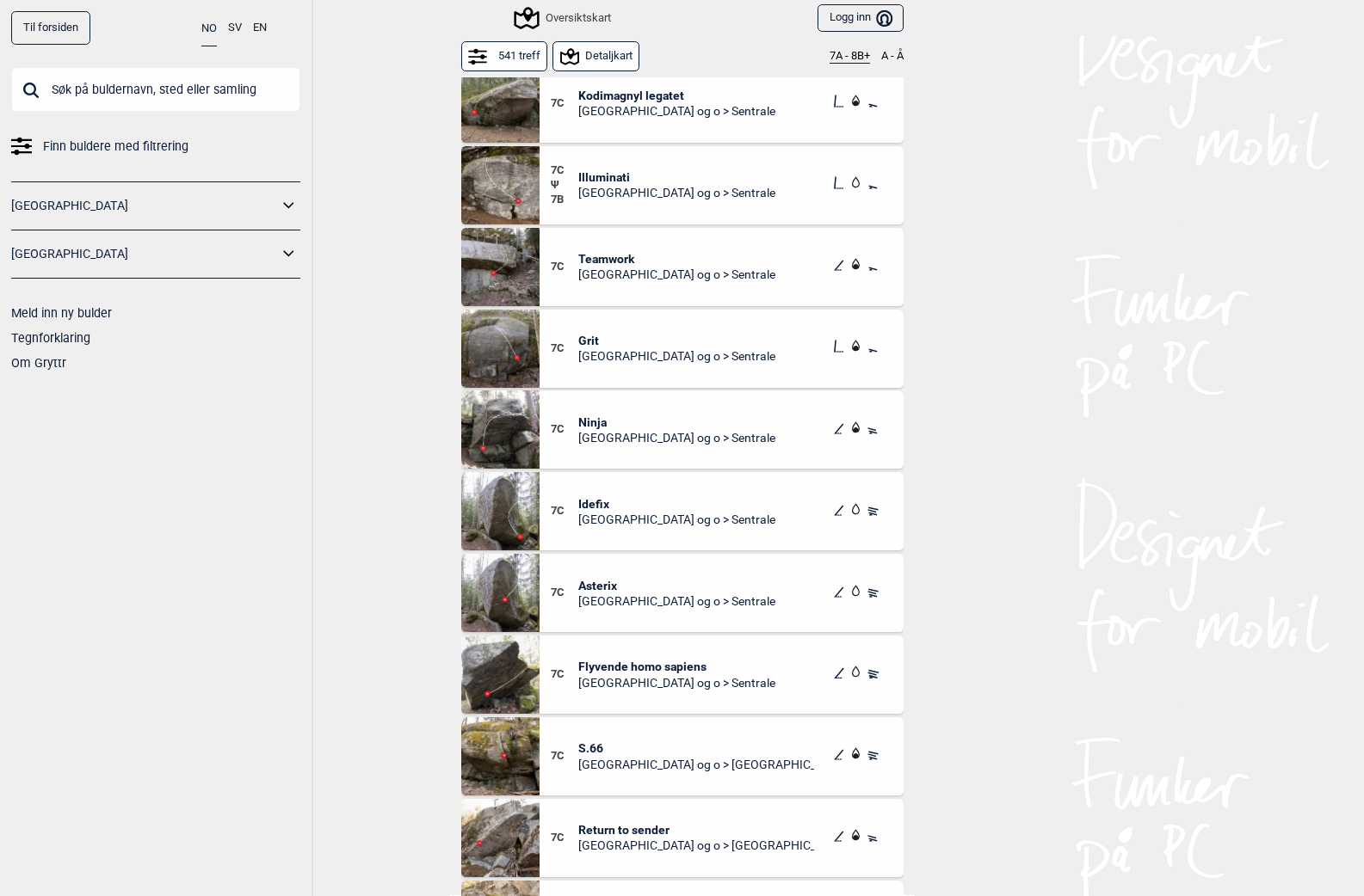
click at [515, 429] on img at bounding box center [501, 429] width 78 height 78
